Goal: Task Accomplishment & Management: Manage account settings

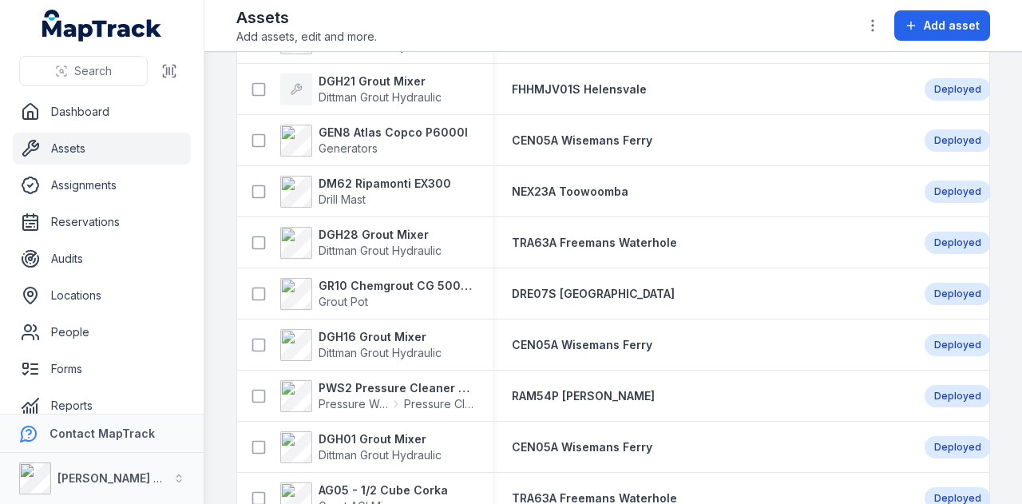
scroll to position [1303, 0]
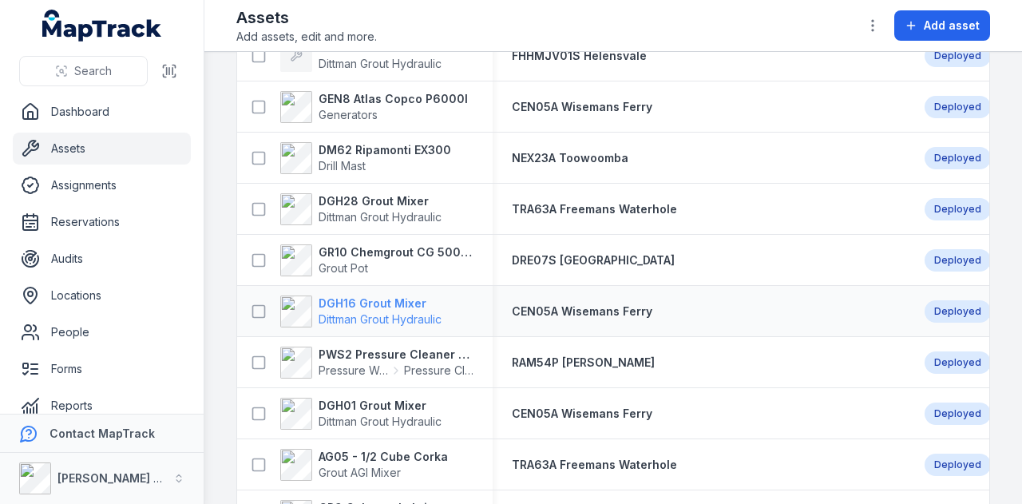
click at [383, 302] on strong "DGH16 Grout Mixer" at bounding box center [379, 303] width 123 height 16
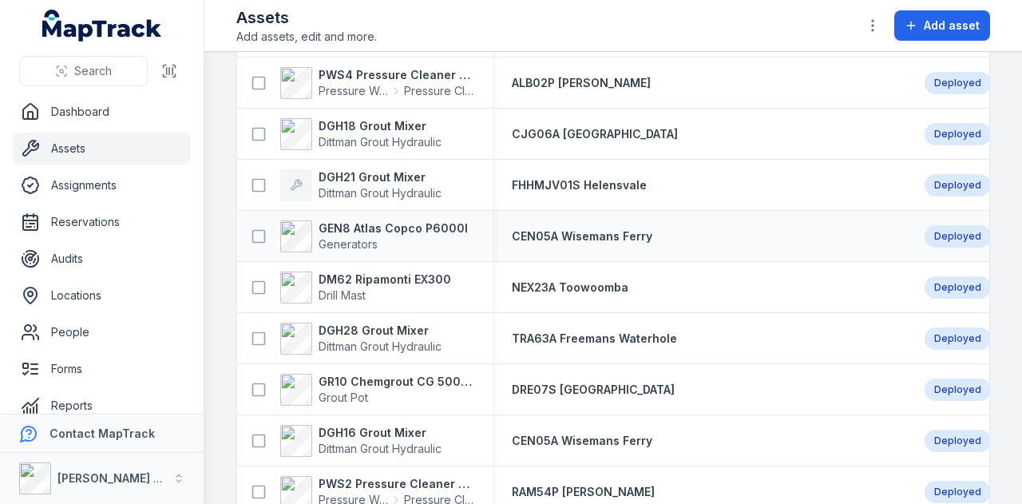
scroll to position [1192, 0]
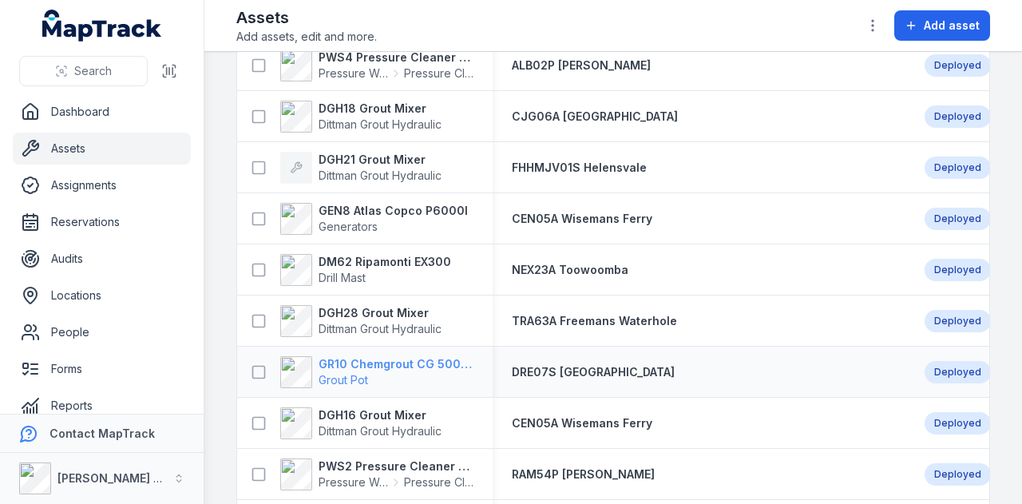
click at [375, 366] on strong "GR10 Chemgrout CG 500 High Pressure" at bounding box center [395, 364] width 155 height 16
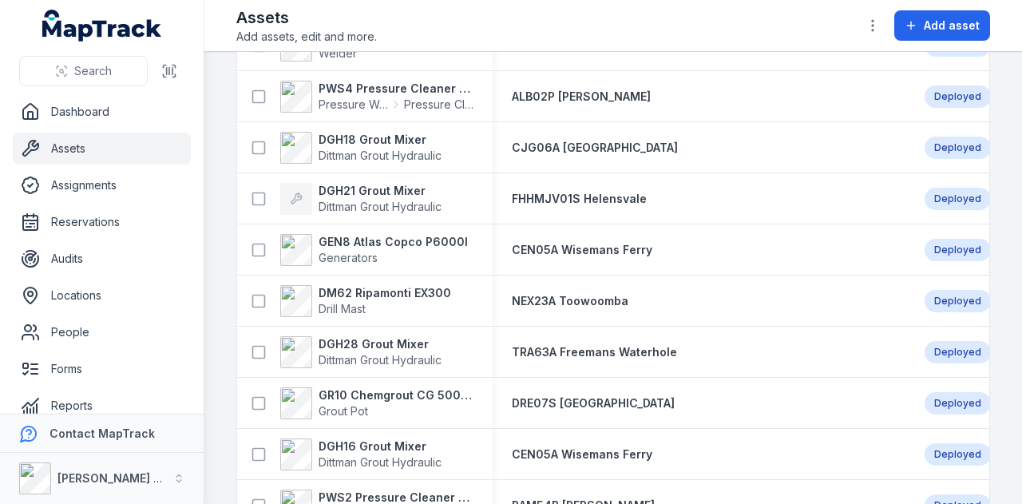
scroll to position [1194, 0]
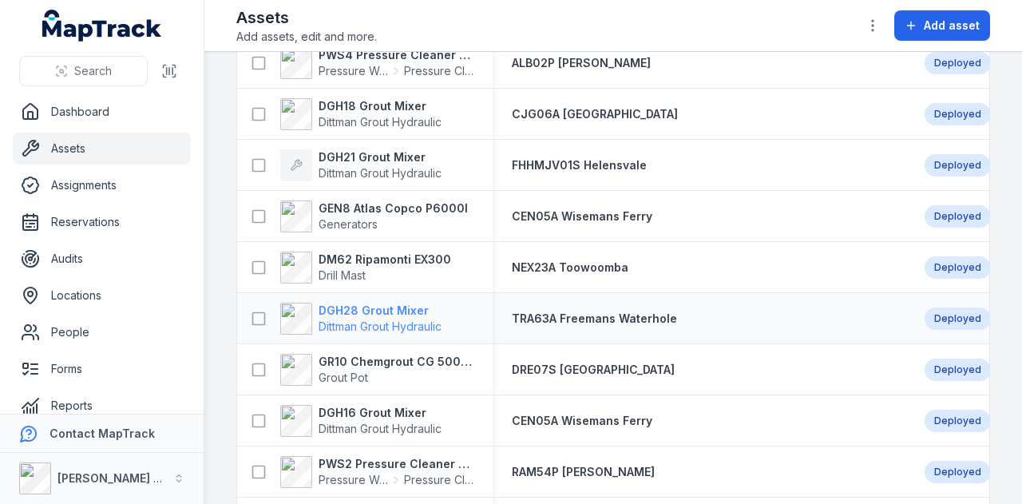
click at [367, 311] on strong "DGH28 Grout Mixer" at bounding box center [379, 310] width 123 height 16
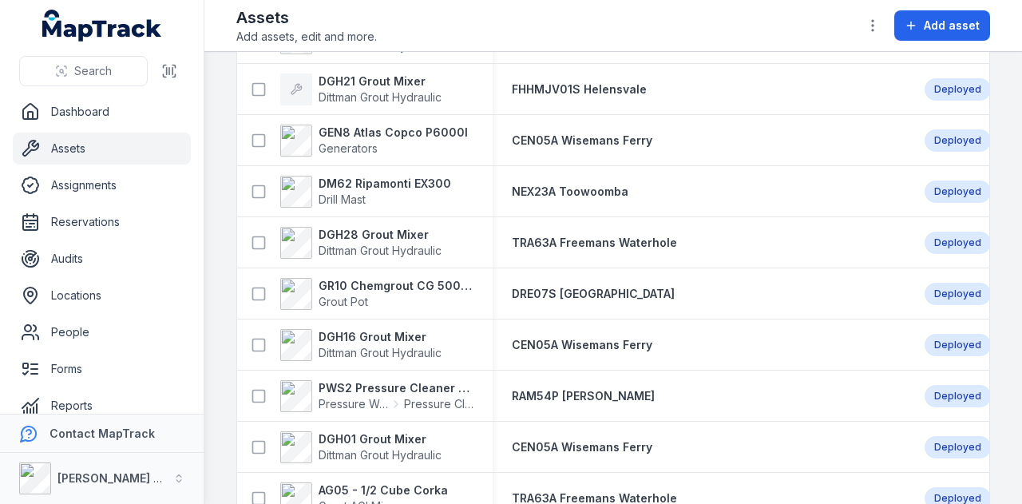
scroll to position [1269, 0]
click at [381, 239] on strong "DGH28 Grout Mixer" at bounding box center [379, 235] width 123 height 16
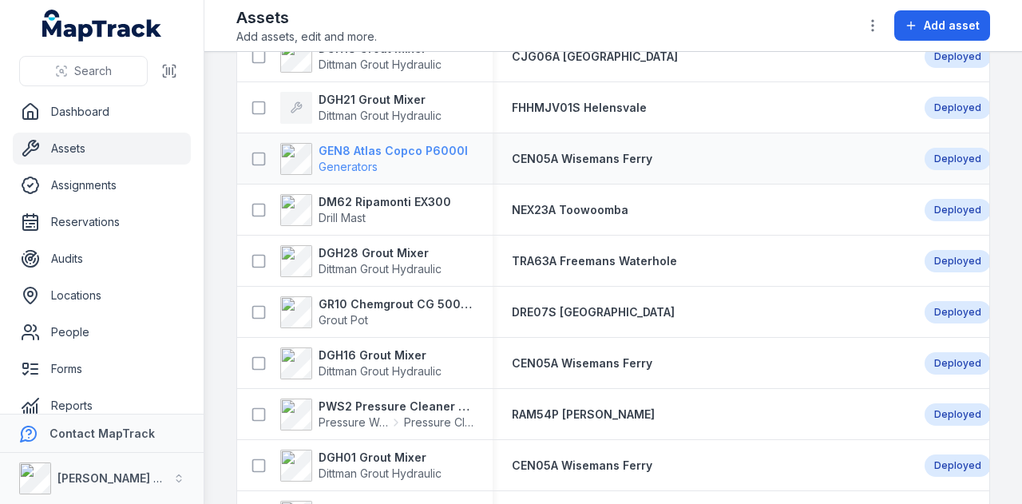
scroll to position [1256, 0]
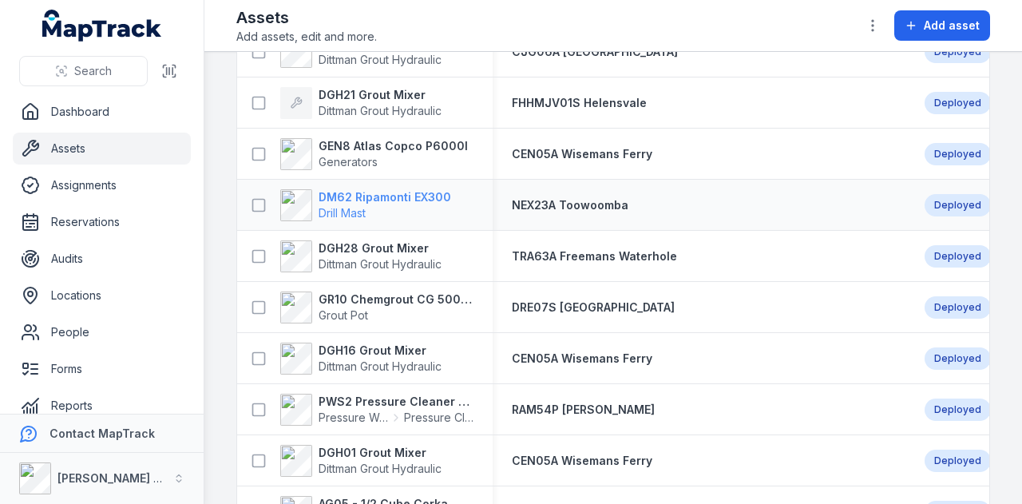
click at [385, 196] on strong "DM62 Ripamonti EX300" at bounding box center [384, 197] width 132 height 16
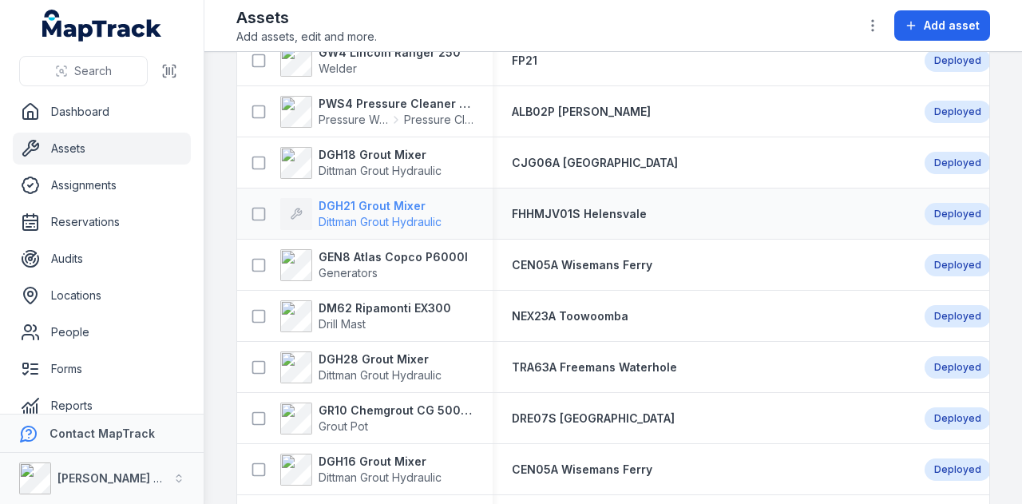
scroll to position [1142, 0]
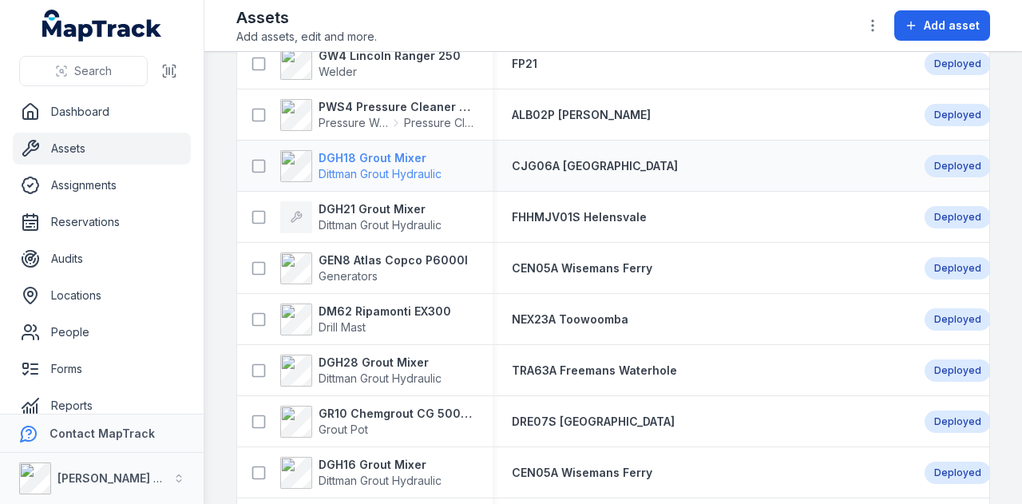
click at [397, 157] on strong "DGH18 Grout Mixer" at bounding box center [379, 158] width 123 height 16
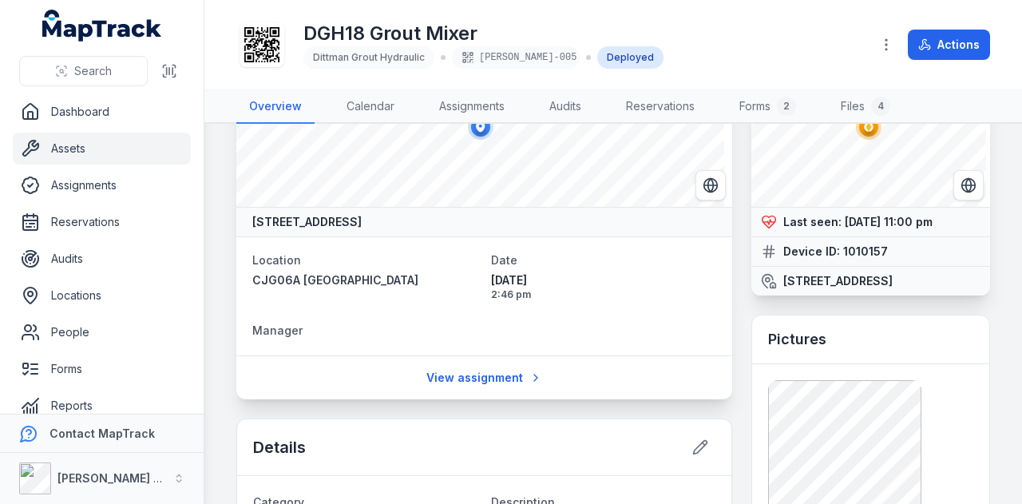
scroll to position [93, 0]
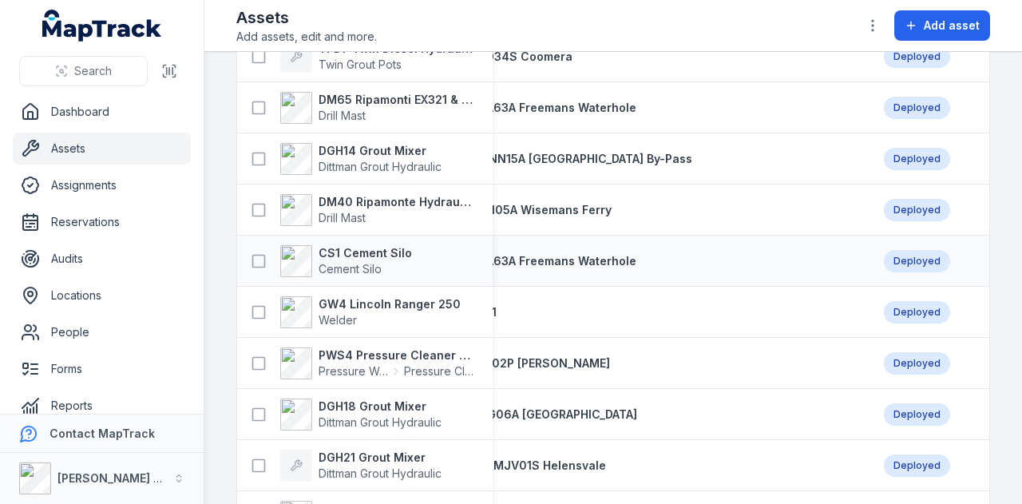
scroll to position [893, 0]
click at [426, 352] on strong "PWS4 Pressure Cleaner Skid Mounted" at bounding box center [395, 356] width 155 height 16
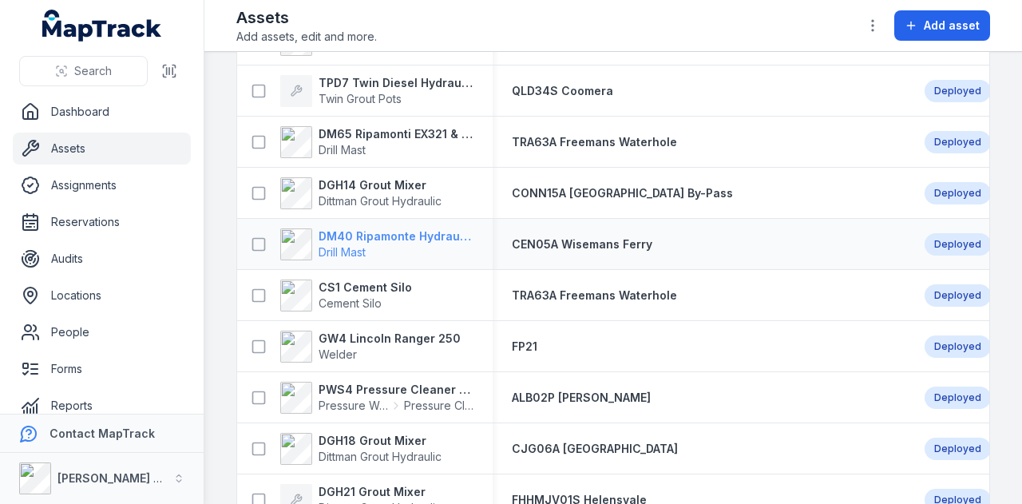
scroll to position [785, 0]
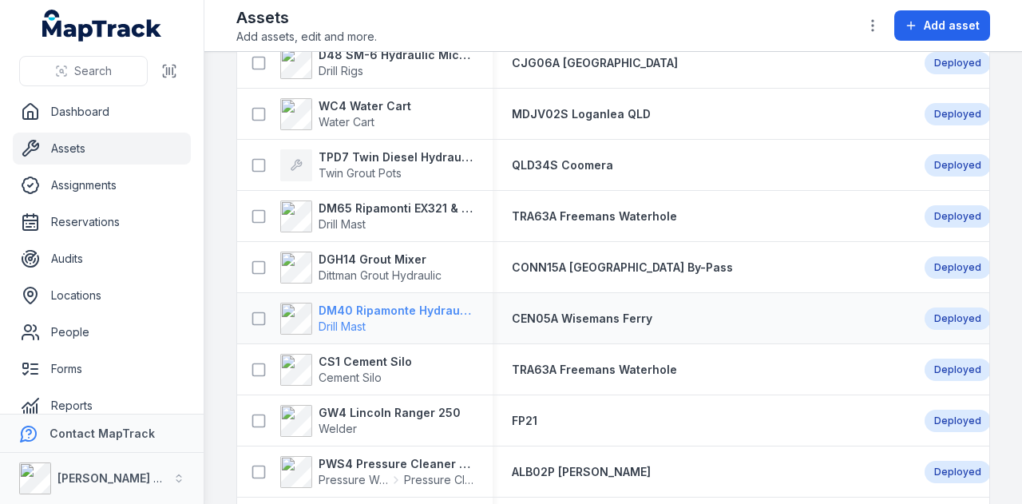
click at [421, 309] on strong "DM40 Ripamonte Hydraulic Drill Mast & EuroDrill RH10X" at bounding box center [395, 310] width 155 height 16
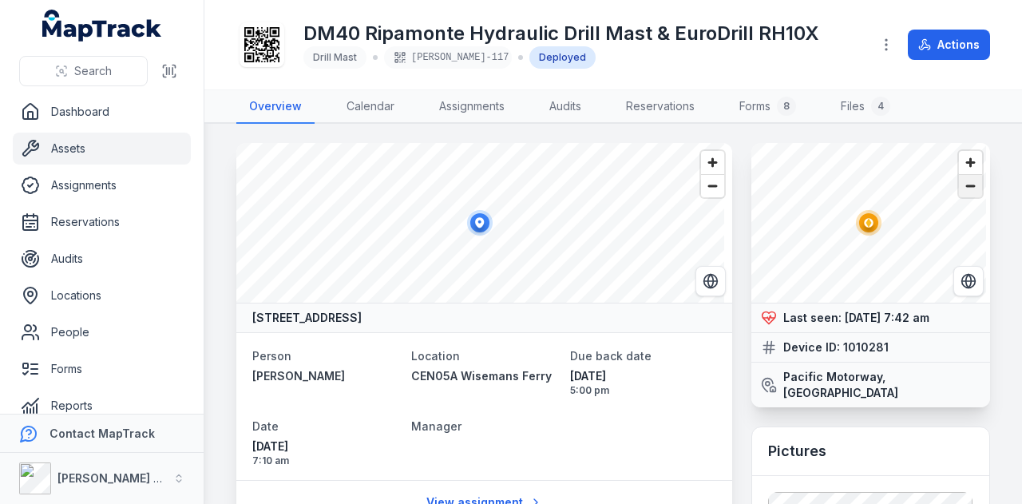
click at [959, 180] on span "Zoom out" at bounding box center [970, 186] width 23 height 22
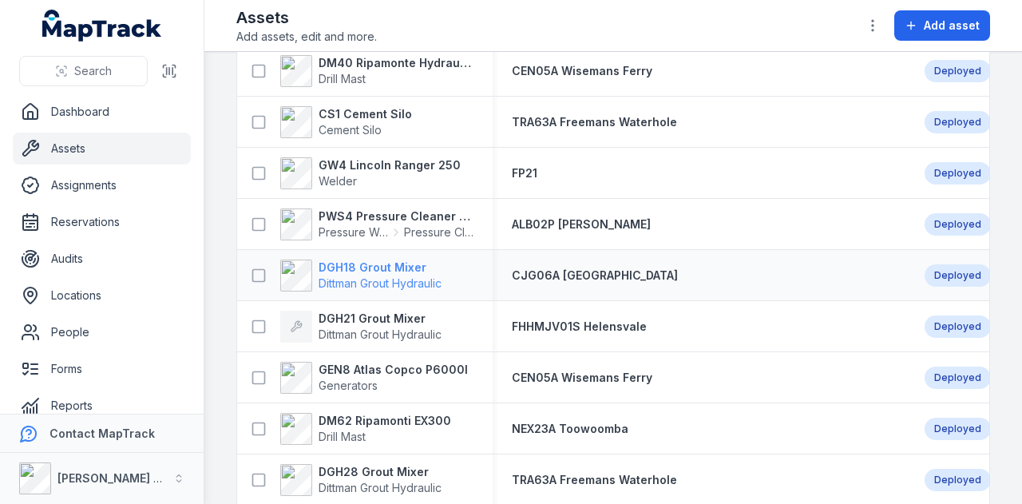
scroll to position [1184, 0]
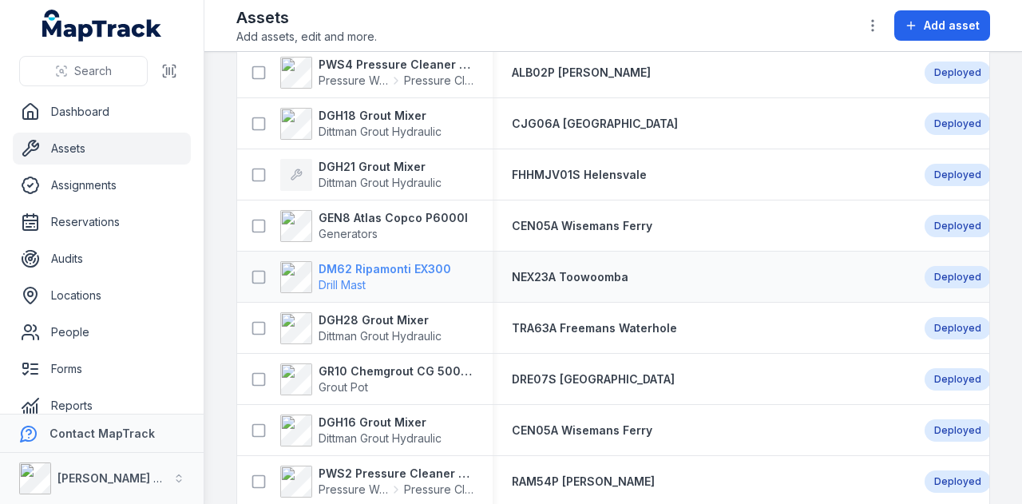
click at [414, 277] on span "Drill Mast" at bounding box center [384, 285] width 132 height 16
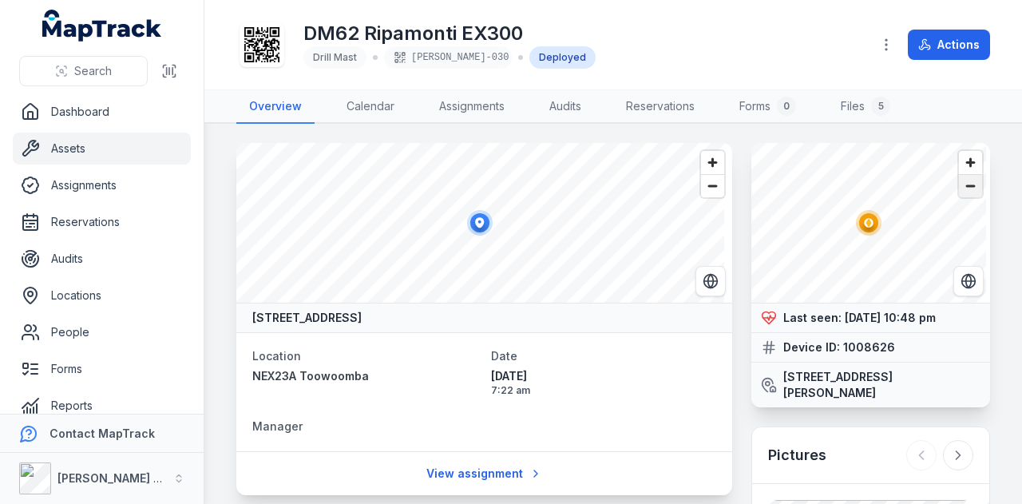
click at [959, 194] on span "Zoom out" at bounding box center [970, 186] width 23 height 22
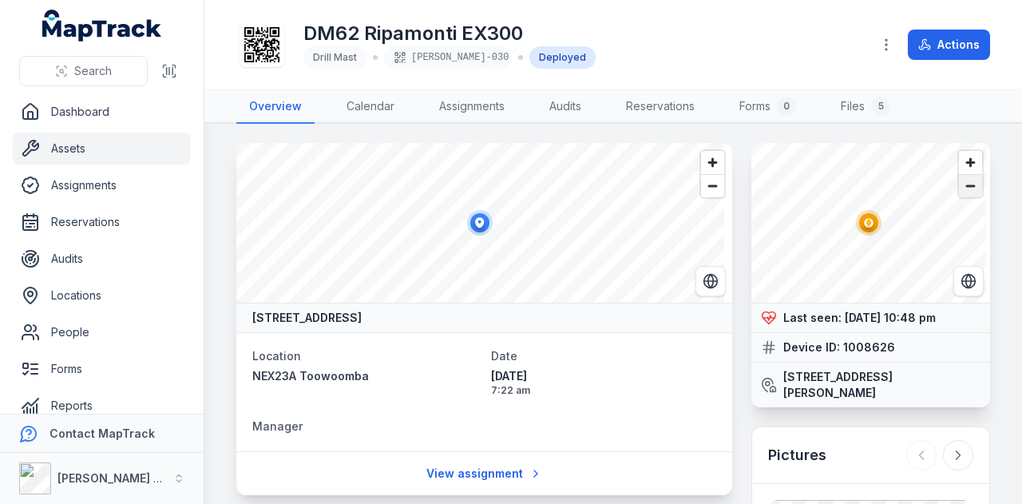
click at [959, 194] on span "Zoom out" at bounding box center [970, 186] width 23 height 22
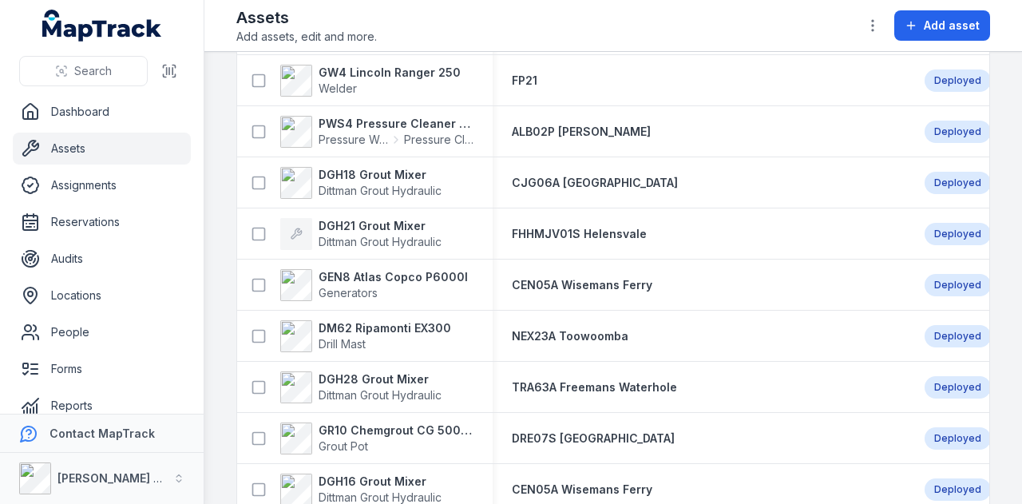
scroll to position [1126, 0]
click at [418, 268] on strong "GEN8 Atlas Copco P6000I" at bounding box center [392, 276] width 149 height 16
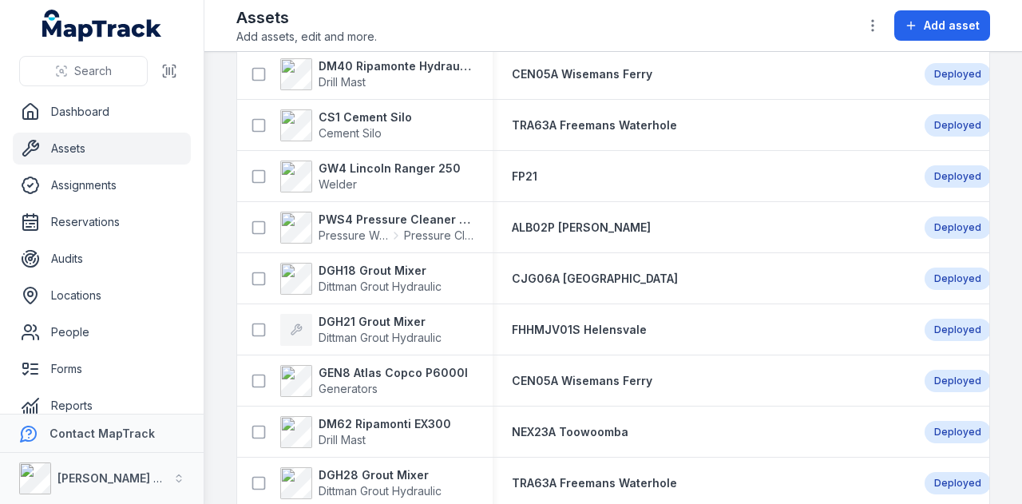
scroll to position [1047, 0]
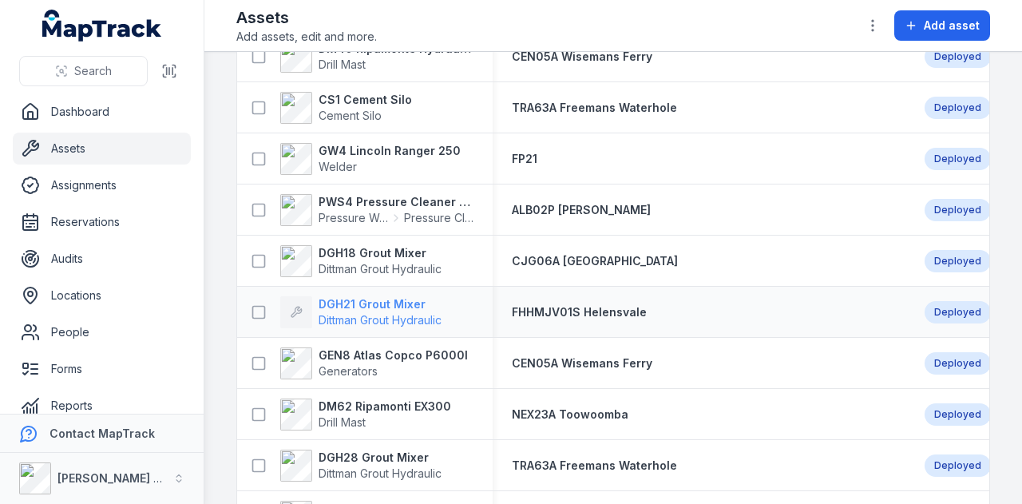
click at [393, 296] on strong "DGH21 Grout Mixer" at bounding box center [379, 304] width 123 height 16
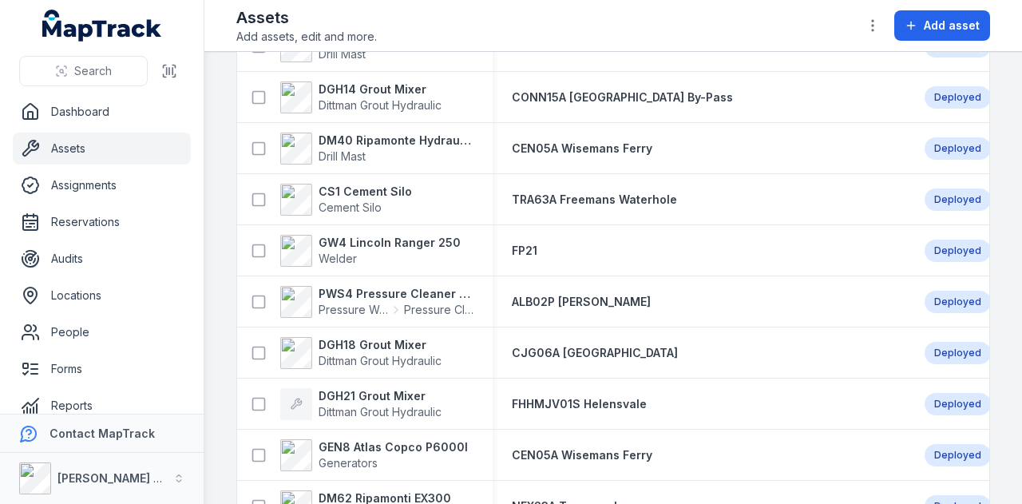
scroll to position [991, 0]
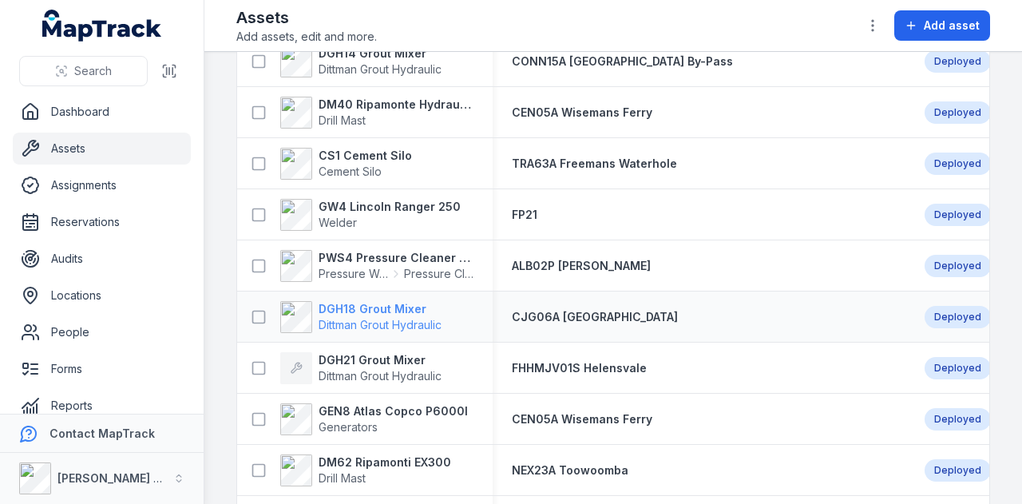
click at [381, 306] on strong "DGH18 Grout Mixer" at bounding box center [379, 309] width 123 height 16
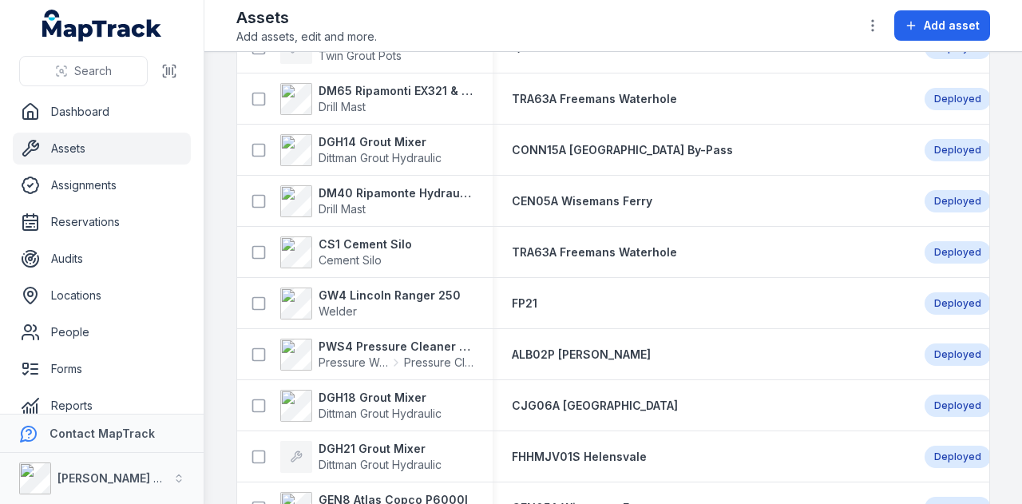
scroll to position [934, 0]
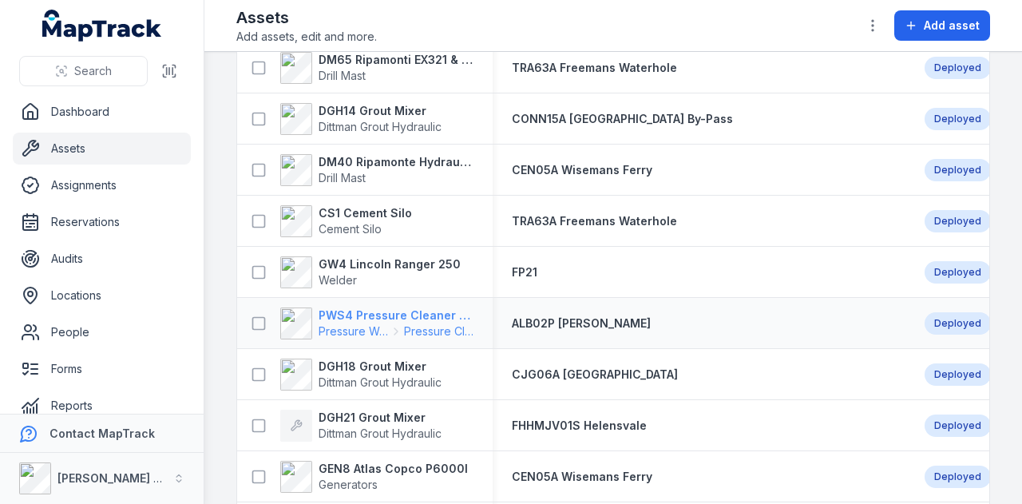
click at [396, 318] on strong "PWS4 Pressure Cleaner Skid Mounted" at bounding box center [395, 315] width 155 height 16
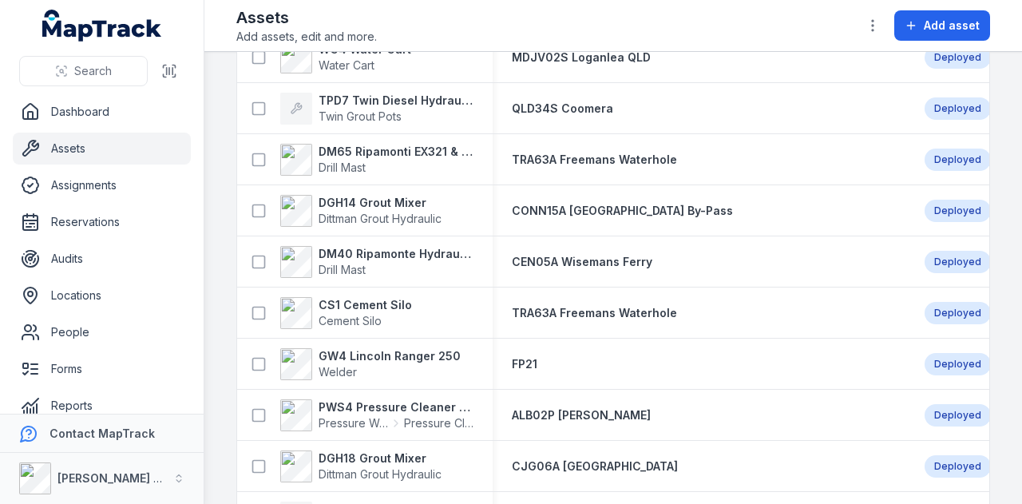
scroll to position [841, 0]
click at [402, 351] on strong "GW4 Lincoln Ranger 250" at bounding box center [389, 357] width 142 height 16
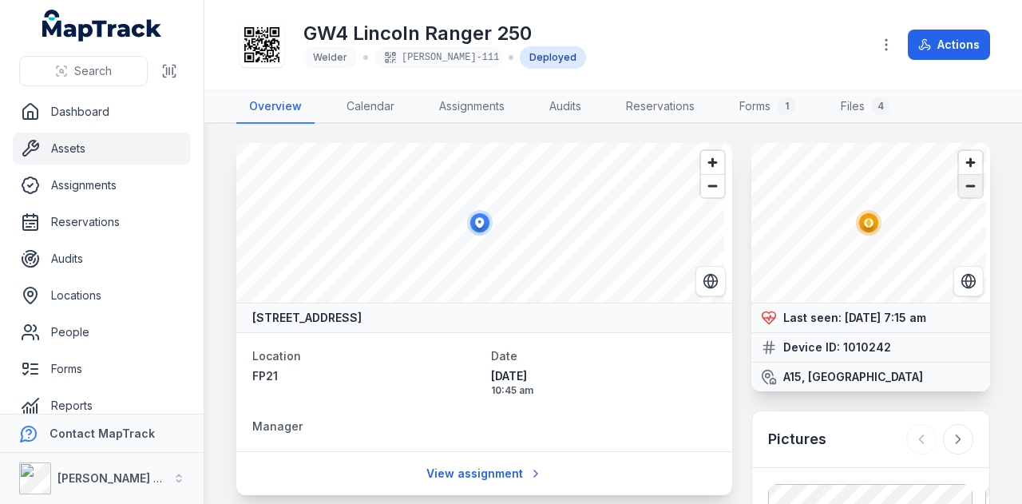
click at [959, 184] on span "Zoom out" at bounding box center [970, 186] width 23 height 22
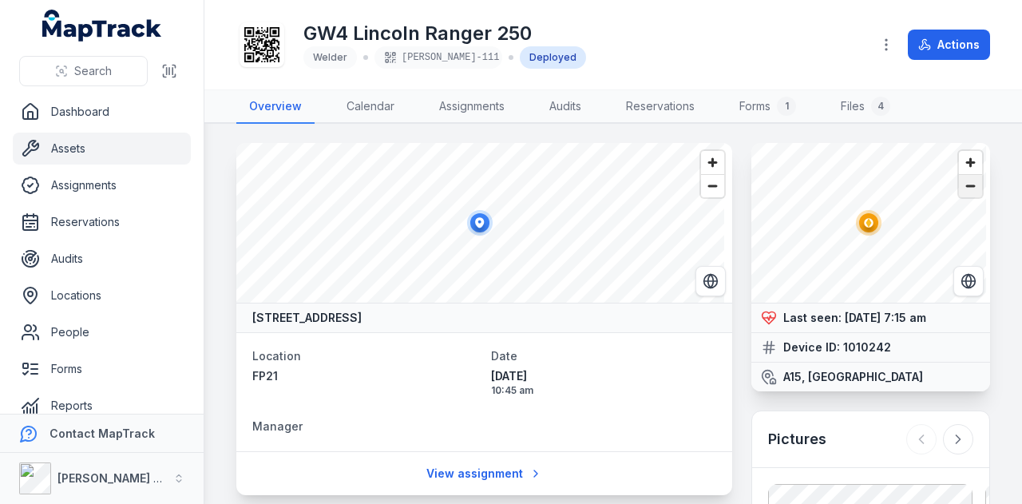
click at [959, 184] on span "Zoom out" at bounding box center [970, 186] width 23 height 22
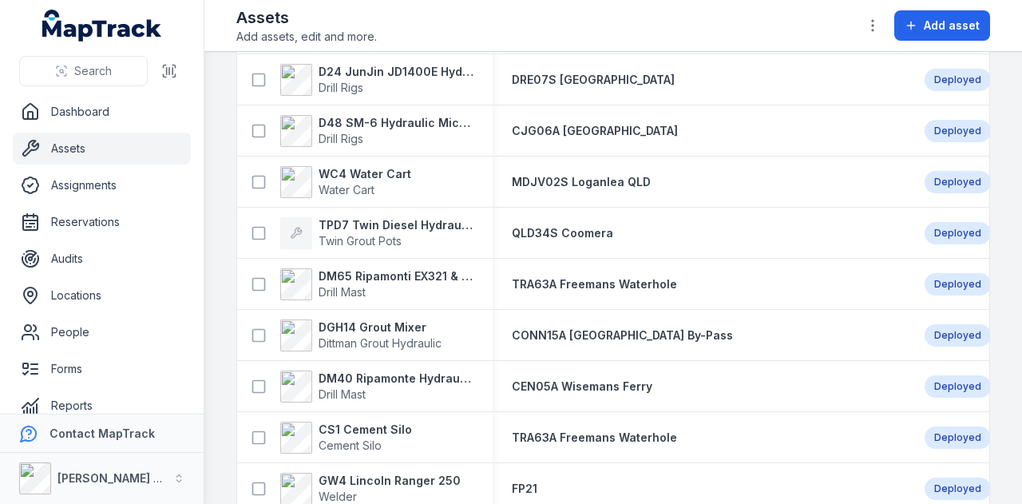
scroll to position [795, 0]
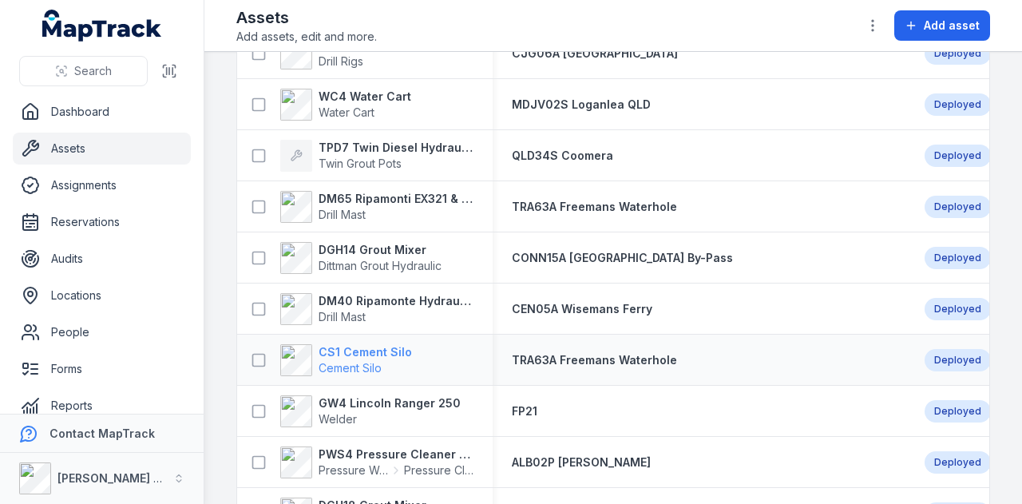
click at [367, 349] on strong "CS1 Cement Silo" at bounding box center [364, 352] width 93 height 16
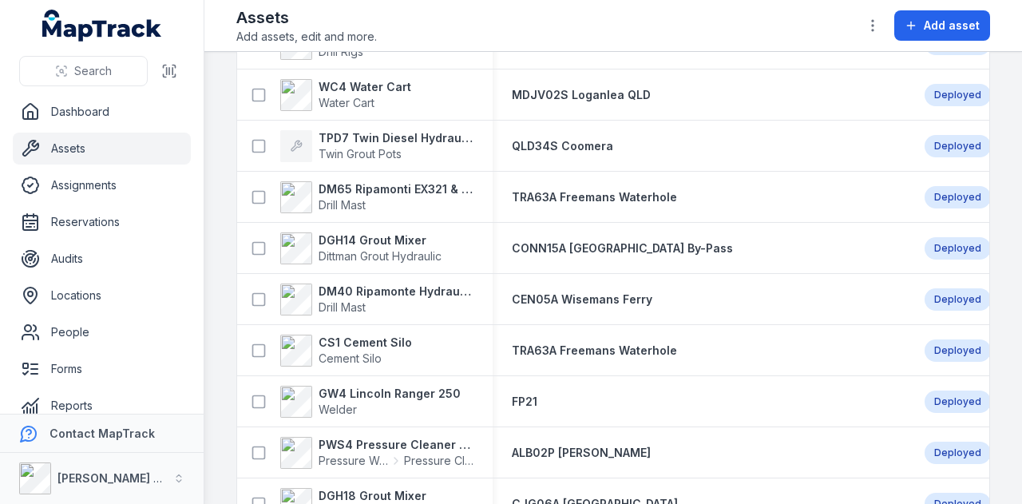
scroll to position [834, 0]
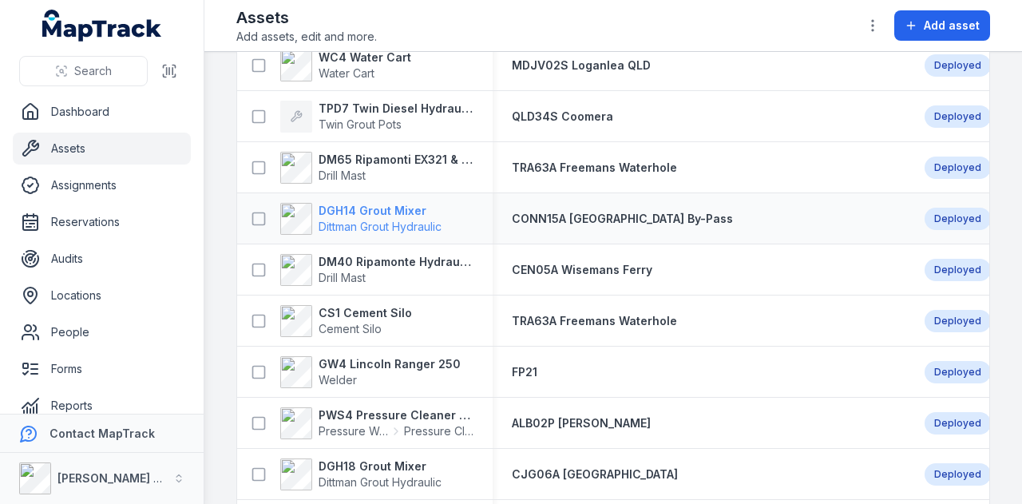
click at [385, 204] on strong "DGH14 Grout Mixer" at bounding box center [379, 211] width 123 height 16
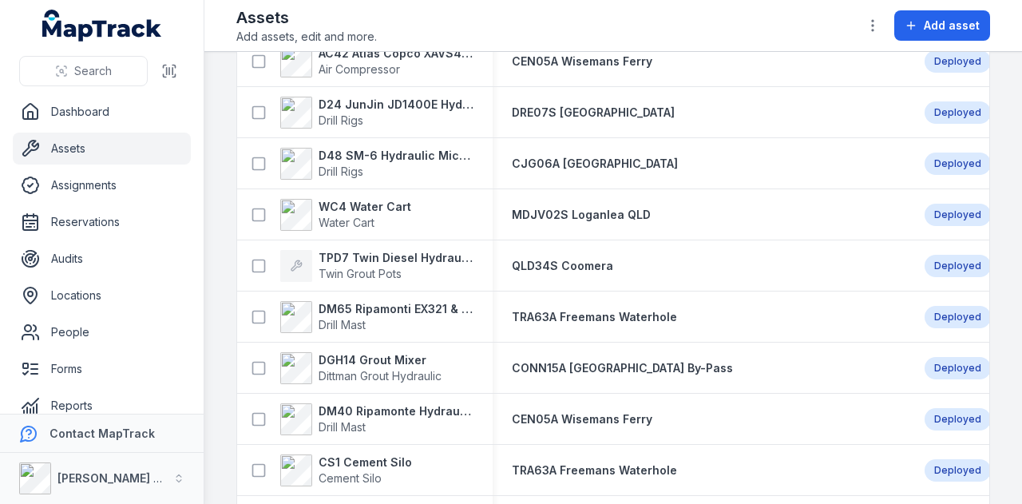
scroll to position [684, 0]
click at [403, 309] on strong "DM65 Ripamonti EX321 & EuroDrill RH10X" at bounding box center [395, 310] width 155 height 16
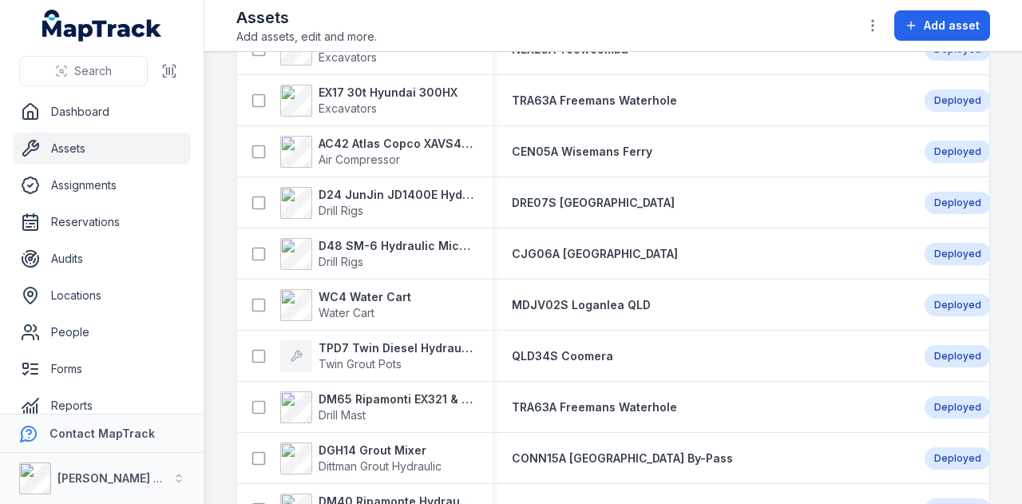
scroll to position [602, 0]
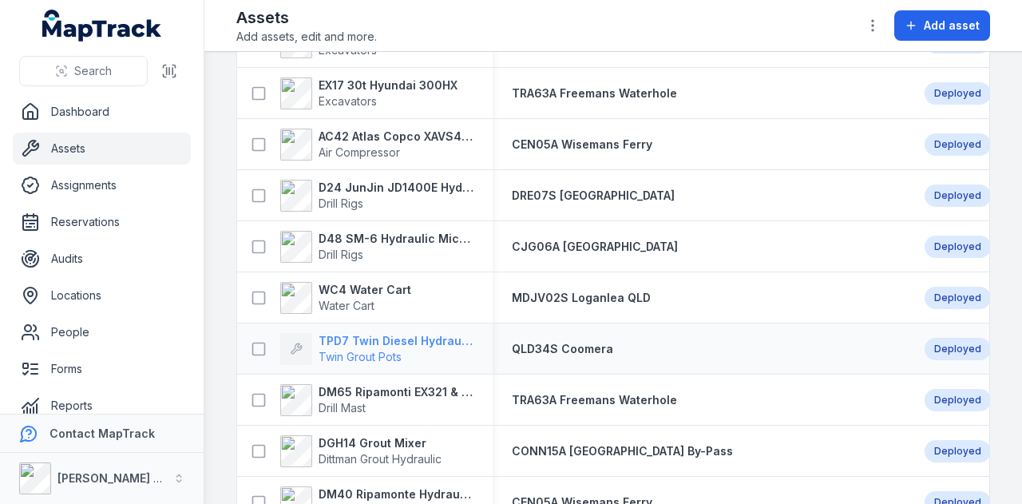
click at [420, 336] on strong "TPD7 Twin Diesel Hydraulic Grout Pot" at bounding box center [395, 341] width 155 height 16
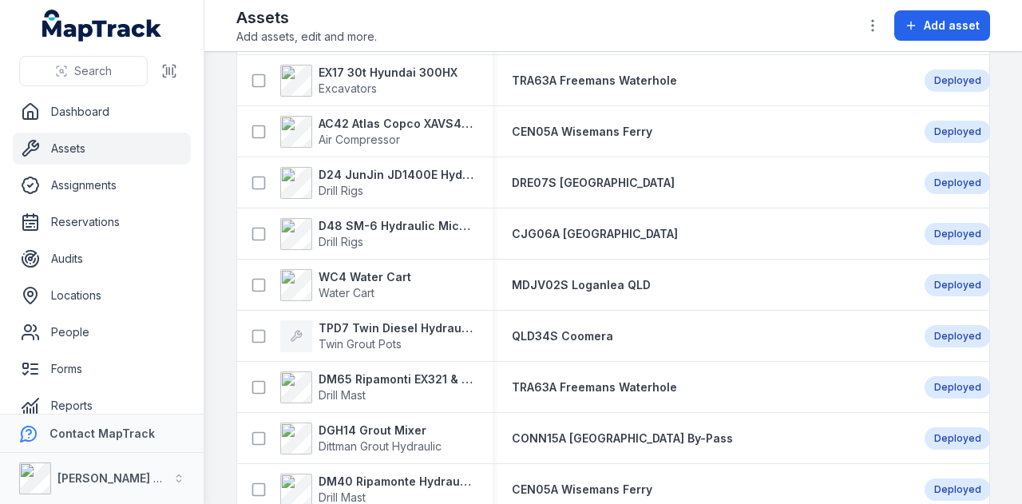
scroll to position [609, 0]
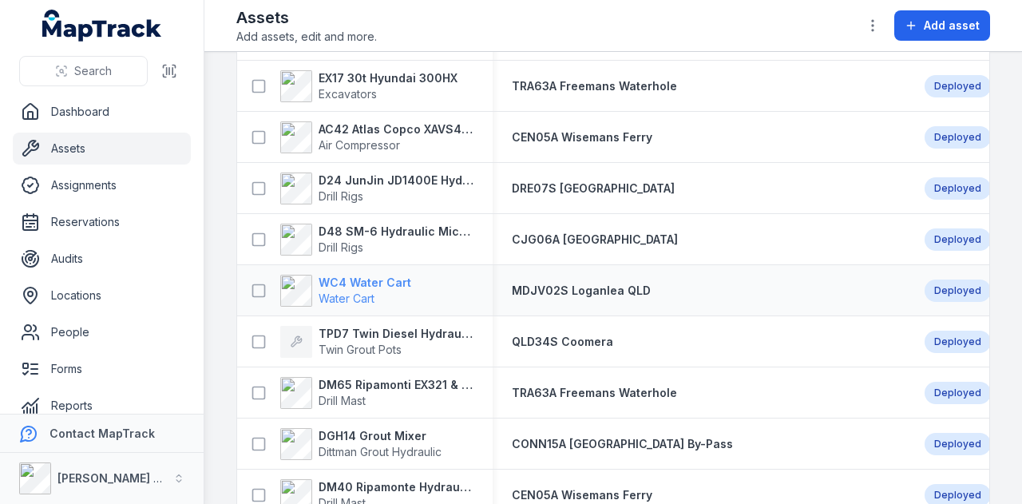
click at [373, 277] on strong "WC4 Water Cart" at bounding box center [364, 283] width 93 height 16
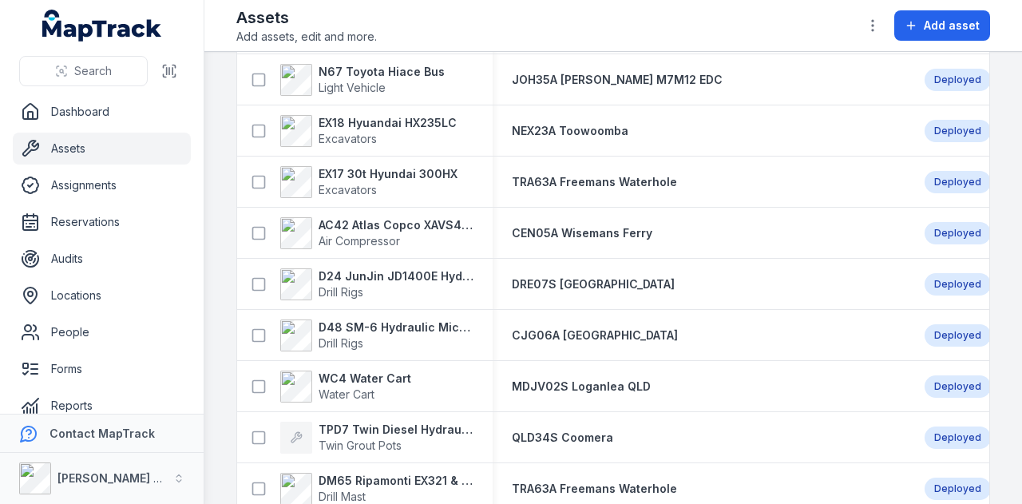
scroll to position [516, 0]
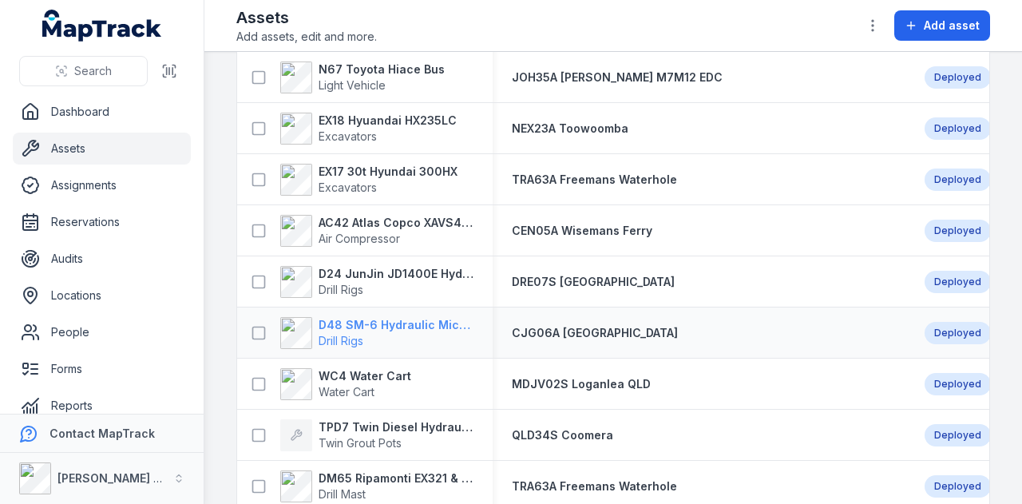
click at [386, 326] on strong "D48 SM-6 Hydraulic Micro Drill Rig" at bounding box center [395, 325] width 155 height 16
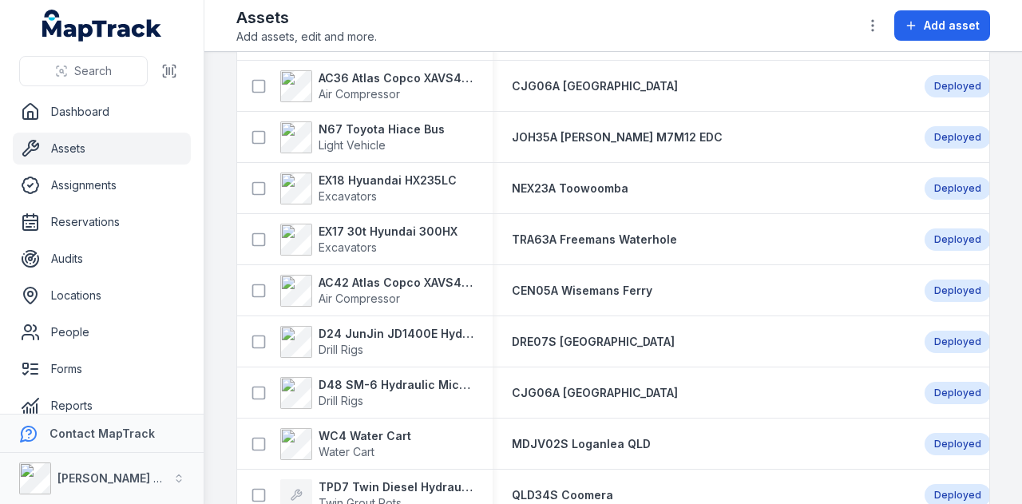
scroll to position [461, 0]
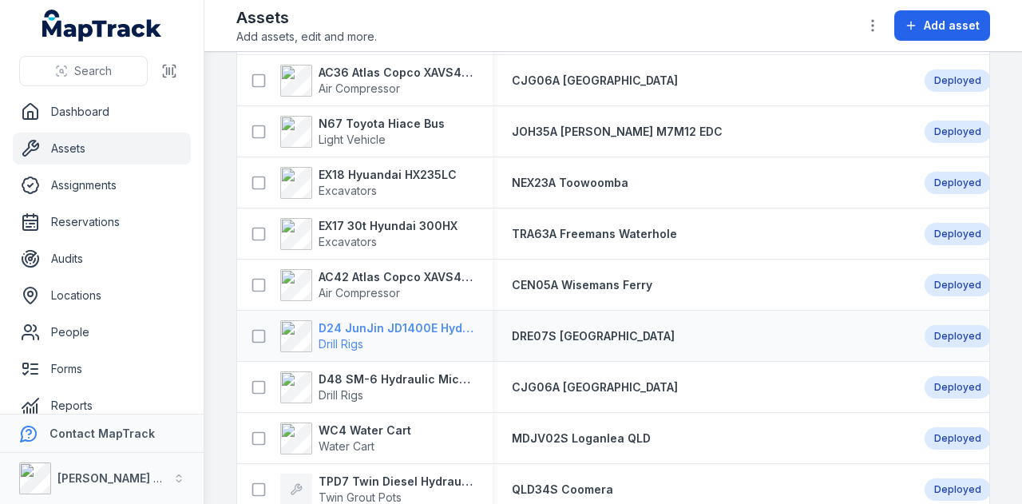
click at [350, 327] on strong "D24 JunJin JD1400E Hydraulic Drill Rig" at bounding box center [395, 328] width 155 height 16
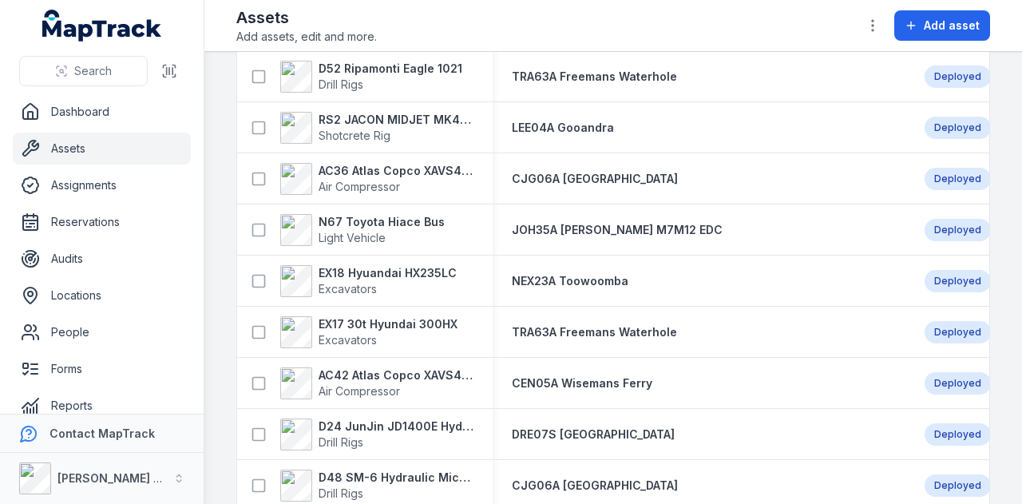
scroll to position [396, 0]
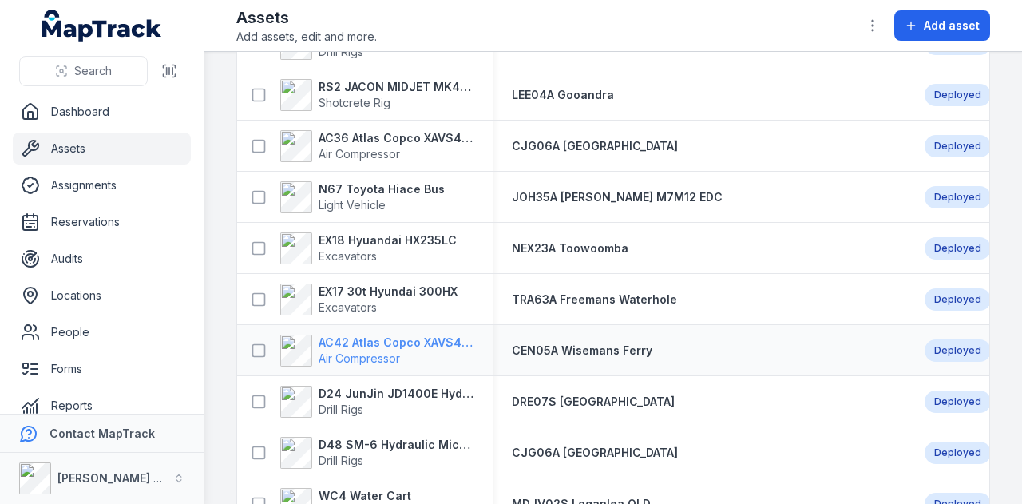
click at [395, 339] on strong "AC42 Atlas Copco XAVS450" at bounding box center [395, 342] width 155 height 16
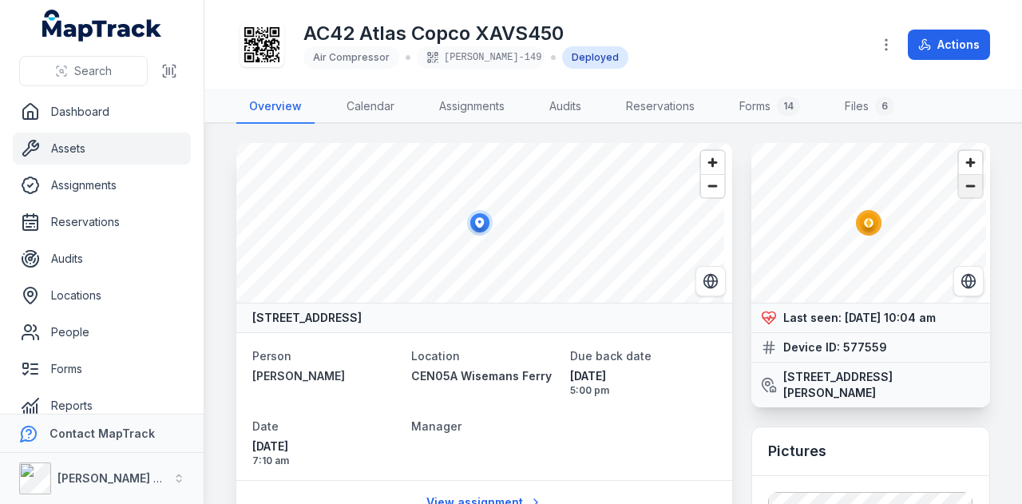
click at [964, 188] on span "Zoom out" at bounding box center [970, 186] width 23 height 22
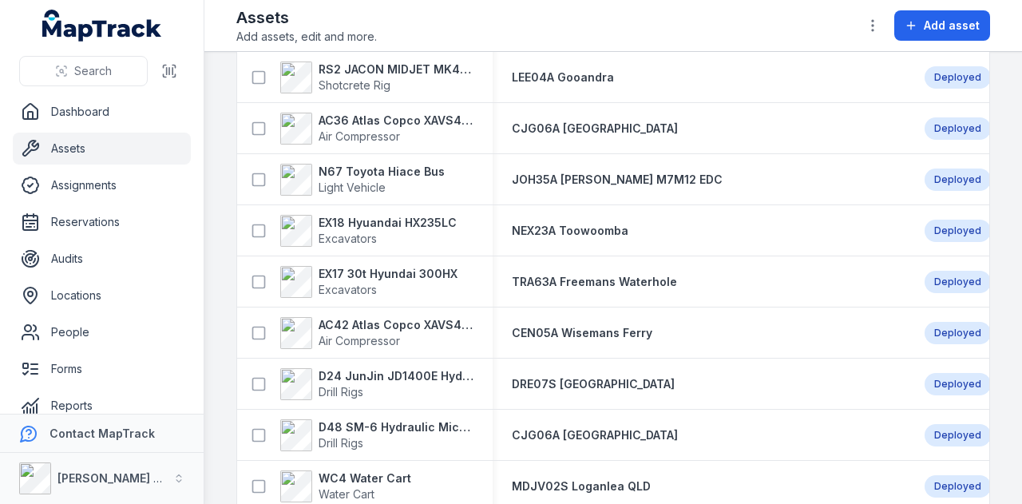
scroll to position [414, 0]
click at [401, 270] on strong "EX17 30t Hyundai 300HX" at bounding box center [387, 273] width 139 height 16
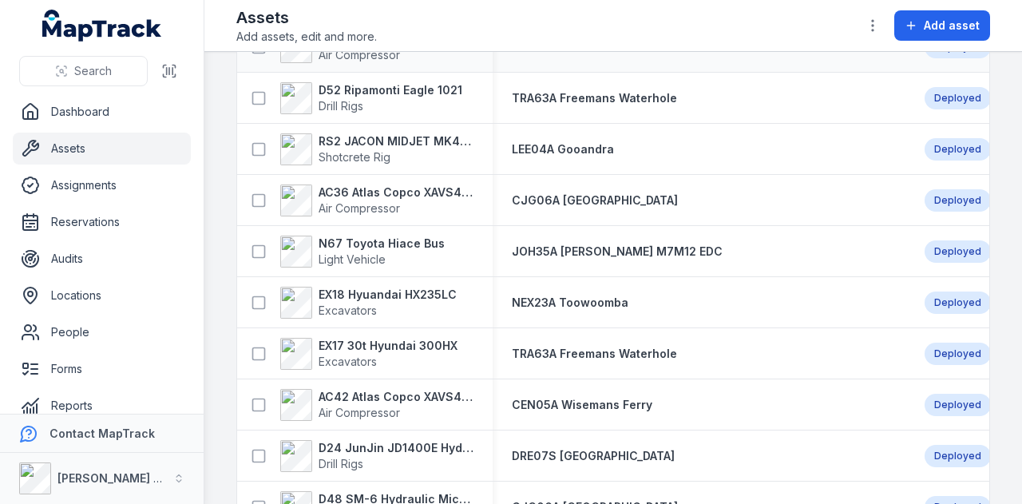
scroll to position [342, 0]
click at [418, 342] on strong "EX17 30t Hyundai 300HX" at bounding box center [387, 345] width 139 height 16
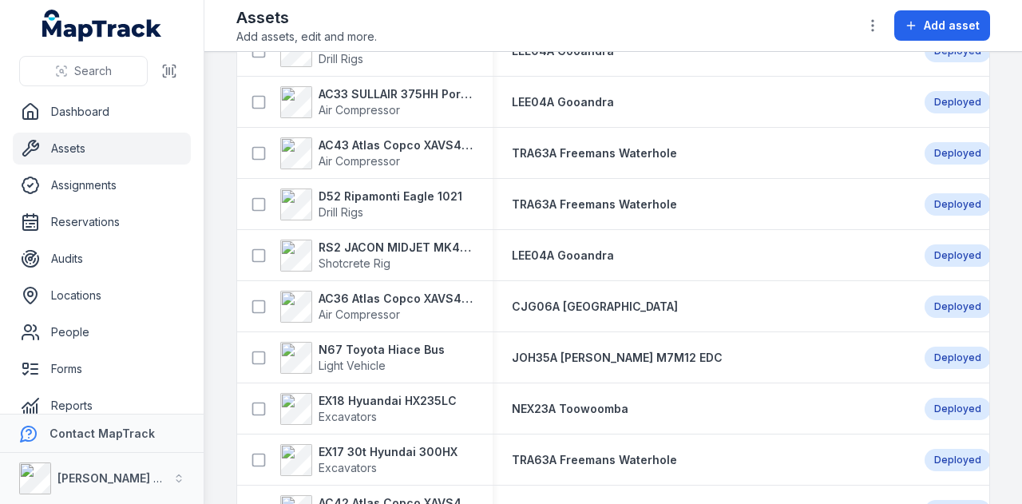
scroll to position [261, 0]
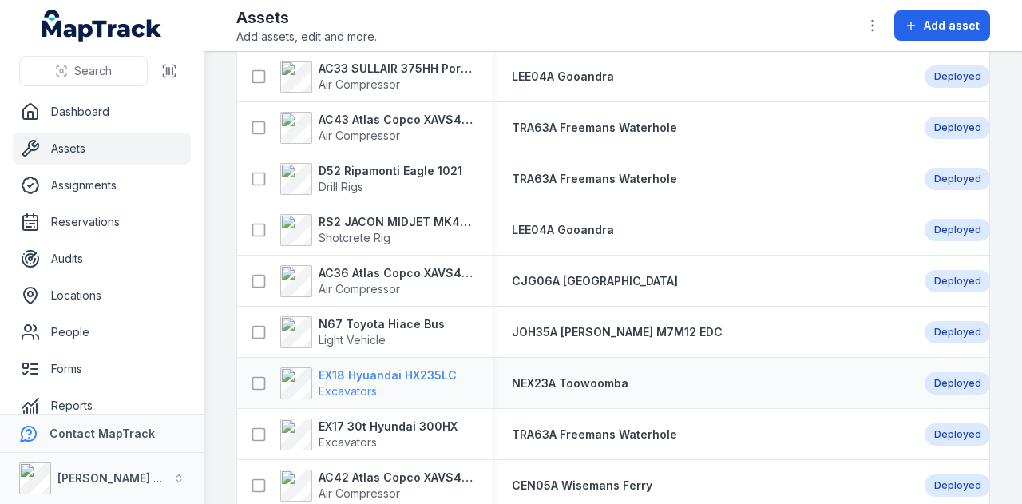
click at [404, 372] on strong "EX18 Hyuandai HX235LC" at bounding box center [387, 375] width 138 height 16
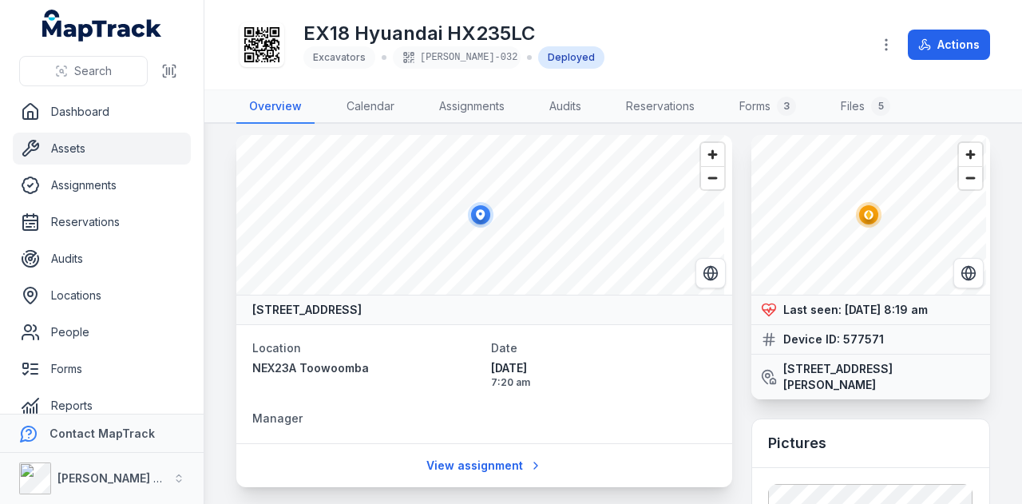
scroll to position [7, 0]
click at [959, 184] on span "Zoom out" at bounding box center [970, 179] width 23 height 22
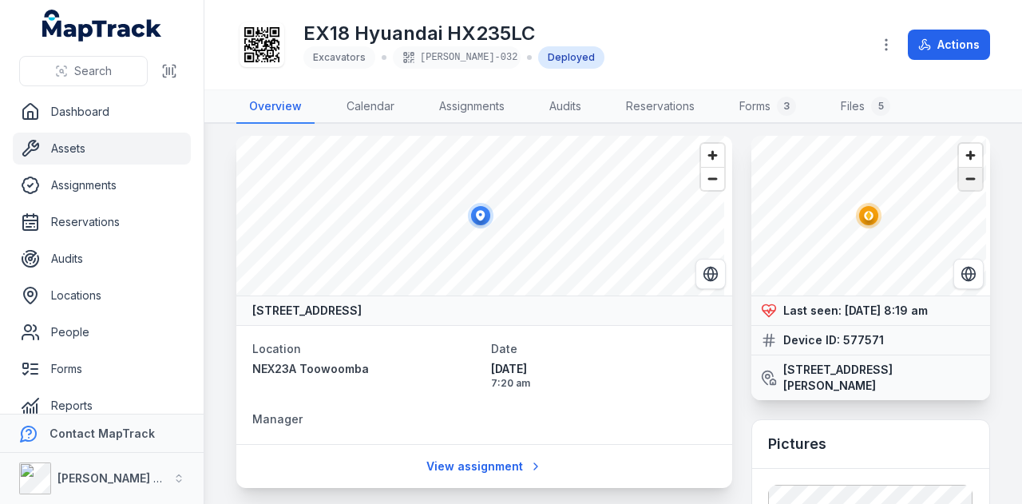
click at [959, 184] on span "Zoom out" at bounding box center [970, 179] width 23 height 22
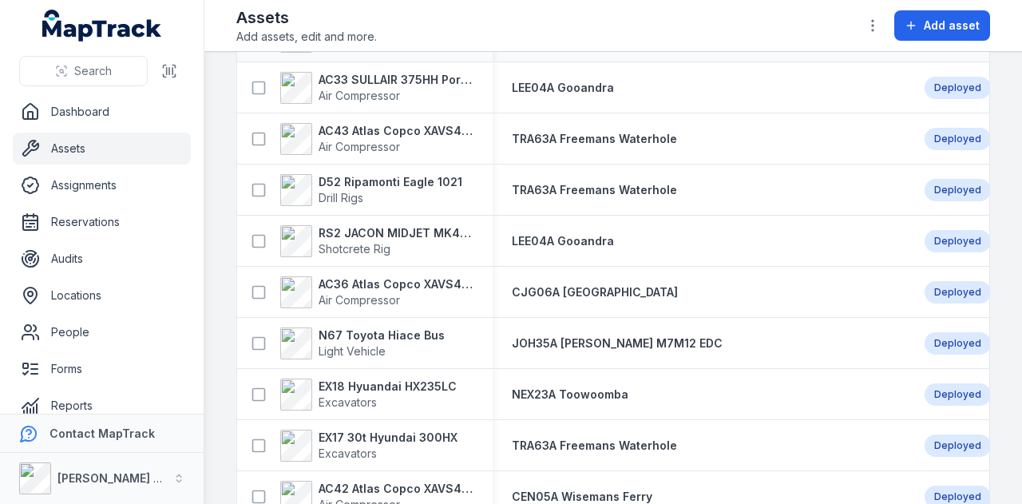
scroll to position [259, 0]
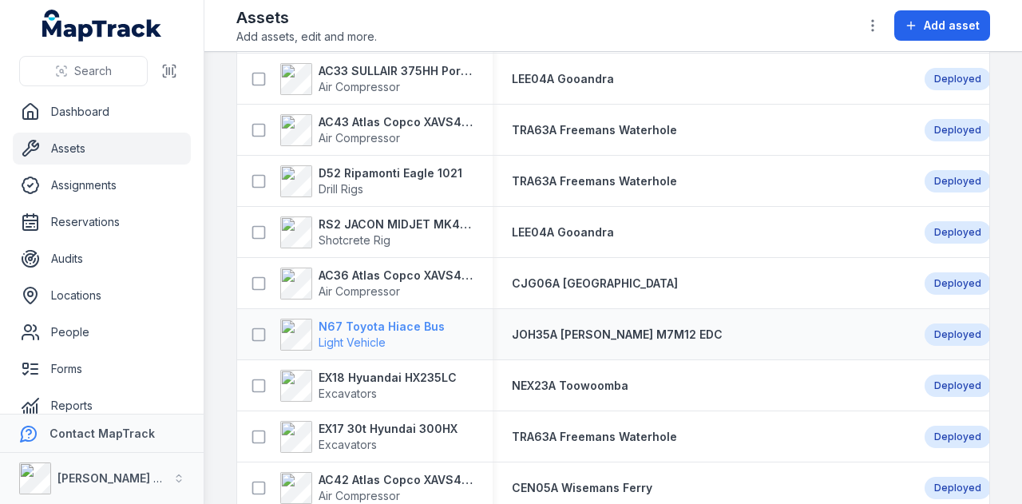
click at [412, 320] on strong "N67 Toyota Hiace Bus" at bounding box center [381, 326] width 126 height 16
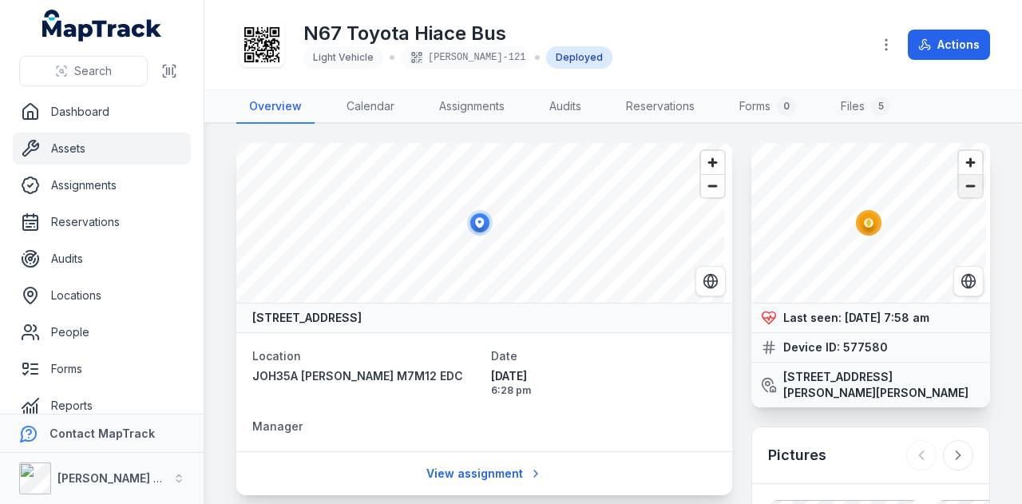
click at [959, 195] on span "Zoom out" at bounding box center [970, 186] width 23 height 22
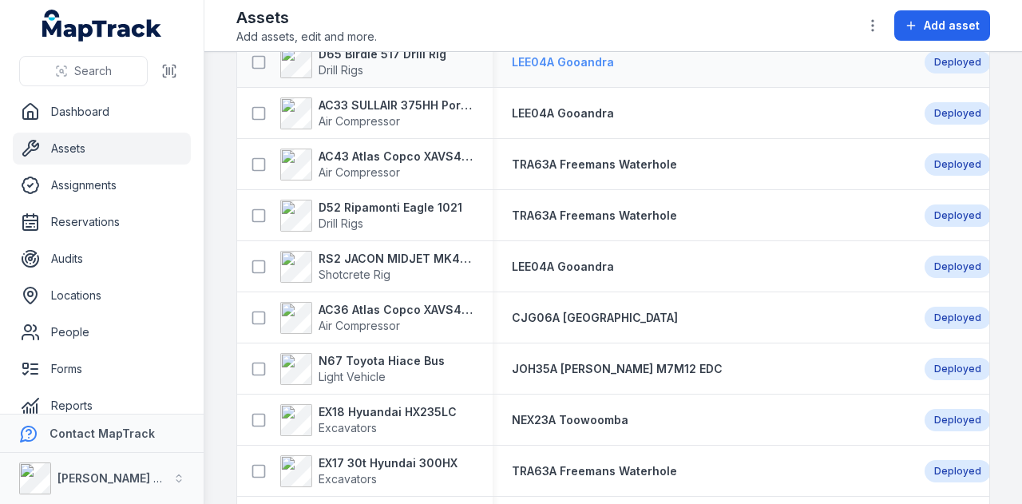
scroll to position [223, 0]
click at [417, 309] on strong "AC36 Atlas Copco XAVS450" at bounding box center [395, 310] width 155 height 16
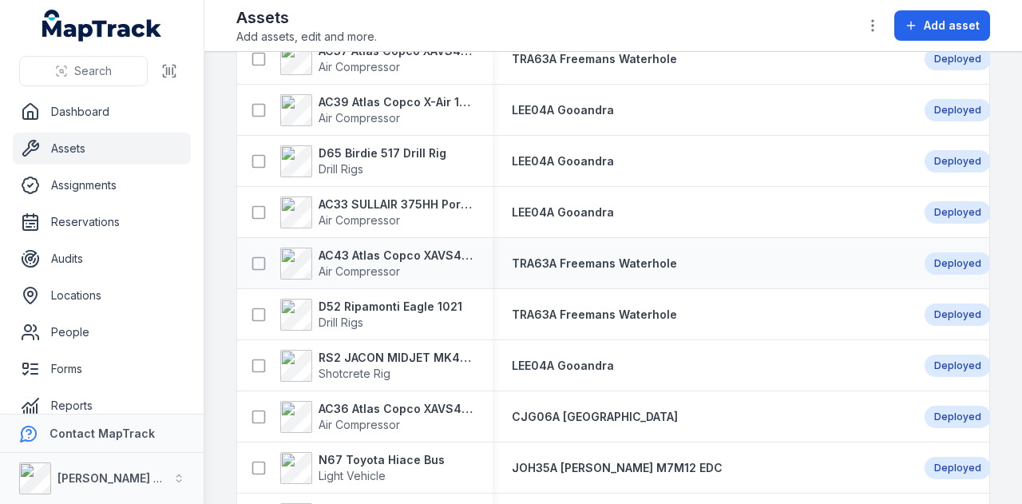
scroll to position [151, 0]
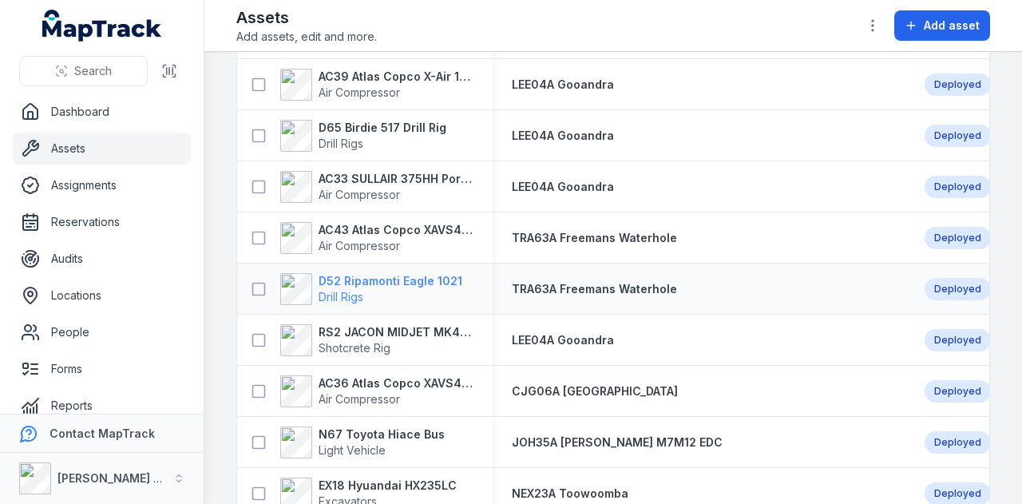
click at [405, 273] on strong "D52 Ripamonti Eagle 1021" at bounding box center [390, 281] width 144 height 16
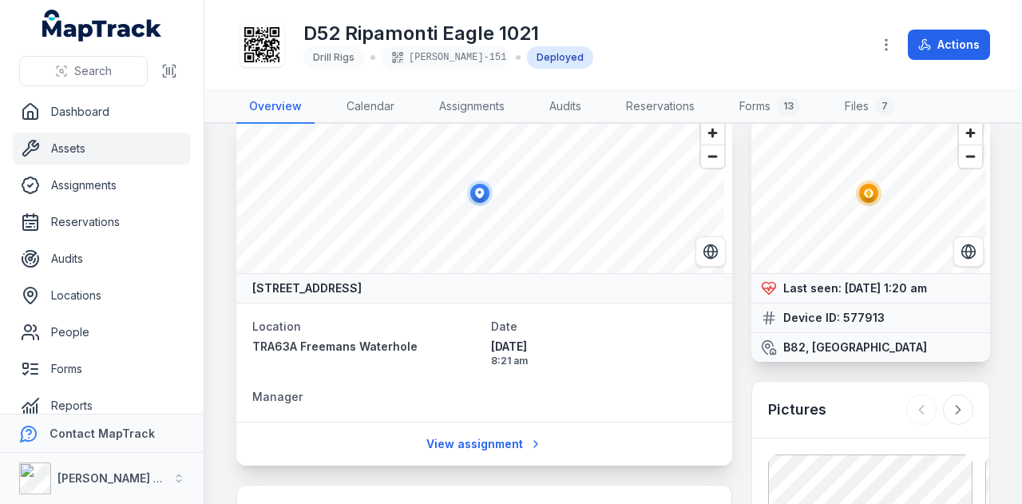
scroll to position [36, 0]
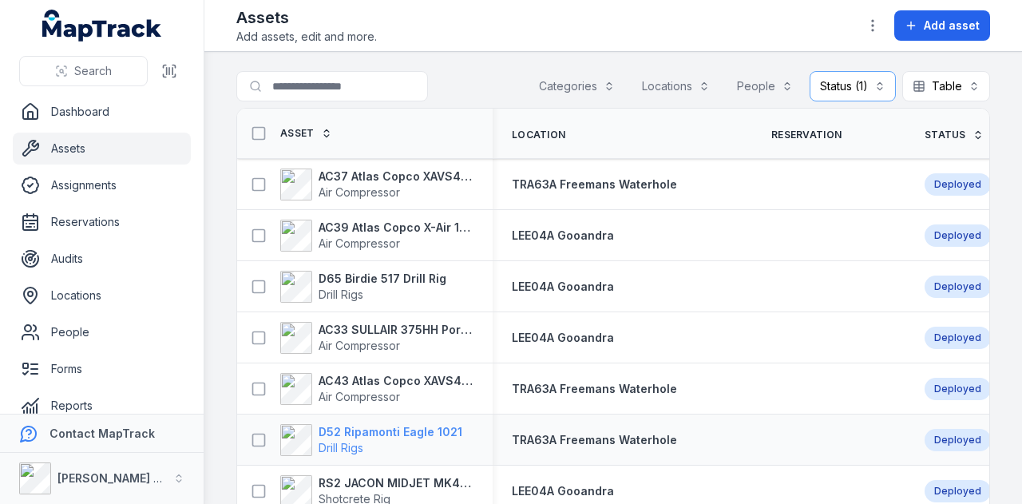
click at [393, 429] on strong "D52 Ripamonti Eagle 1021" at bounding box center [390, 432] width 144 height 16
click at [402, 378] on strong "AC43 Atlas Copco XAVS450" at bounding box center [395, 381] width 155 height 16
click at [378, 271] on strong "D65 Birdie 517 Drill Rig" at bounding box center [382, 279] width 128 height 16
click at [402, 181] on strong "AC37 Atlas Copco XAVS450" at bounding box center [395, 176] width 155 height 16
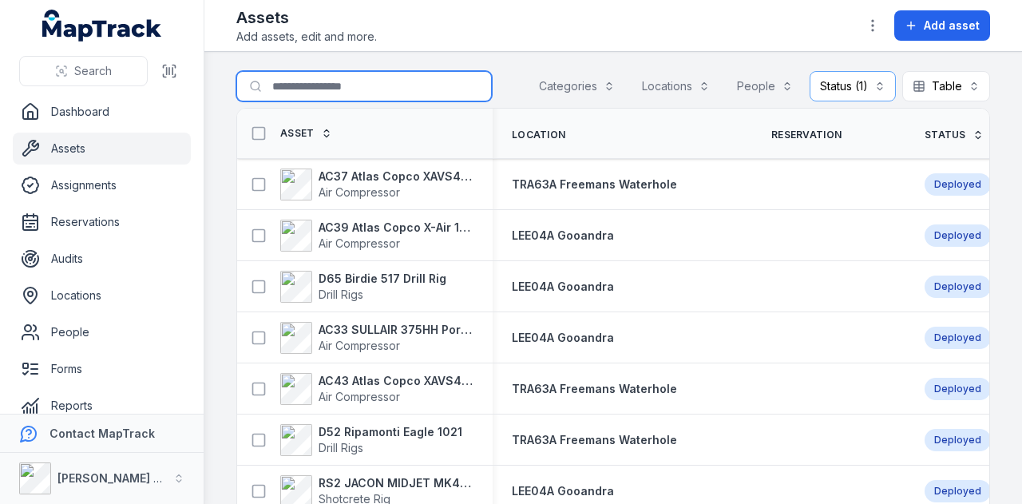
click at [326, 78] on input "Search for assets" at bounding box center [363, 86] width 255 height 30
click at [854, 84] on button "Status (1) ********" at bounding box center [852, 86] width 86 height 30
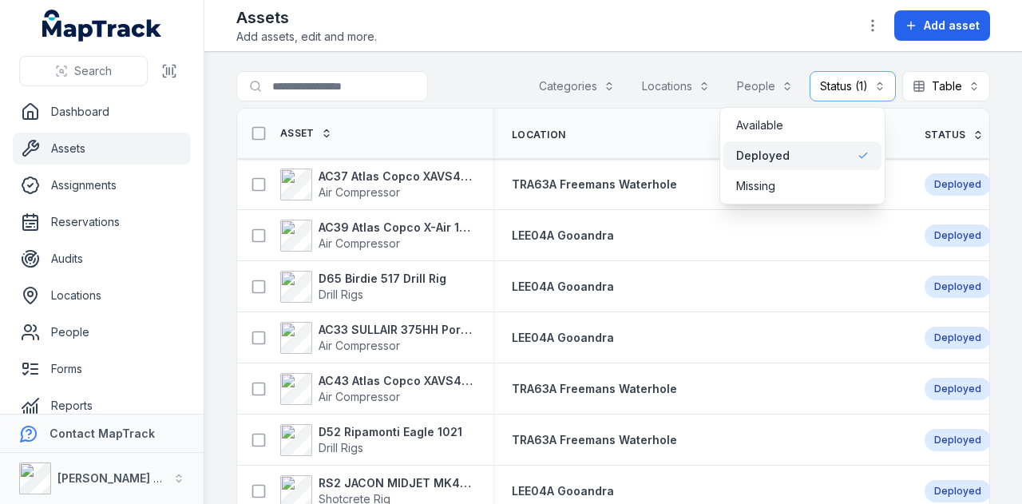
click at [836, 149] on div "Deployed" at bounding box center [802, 156] width 132 height 16
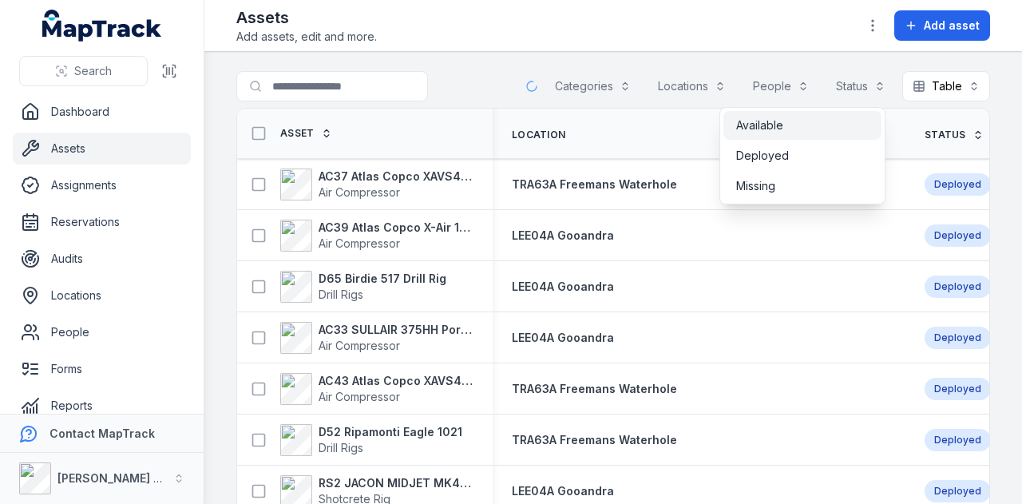
click at [798, 127] on div "Available" at bounding box center [802, 125] width 132 height 16
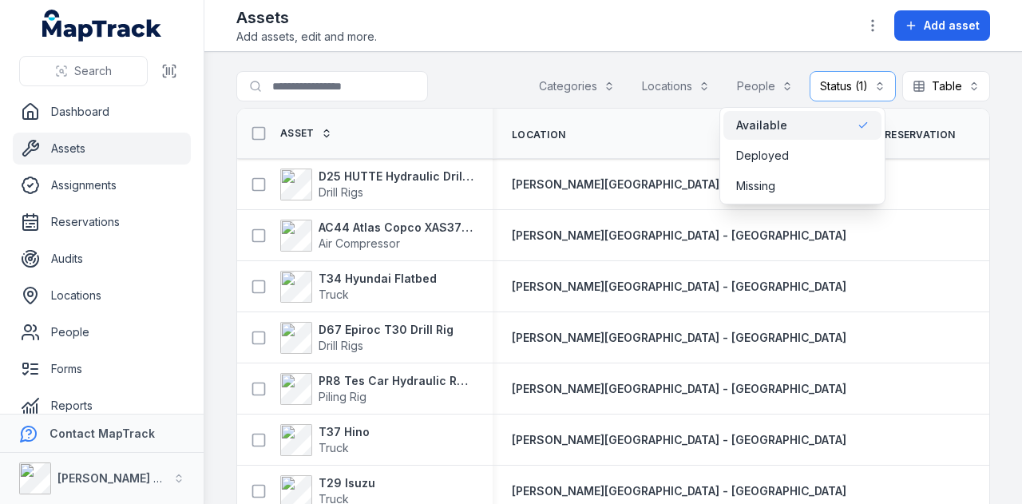
click at [508, 45] on div "Toggle Navigation Assets Add assets, edit and more. Add asset Search for assets…" at bounding box center [612, 252] width 817 height 504
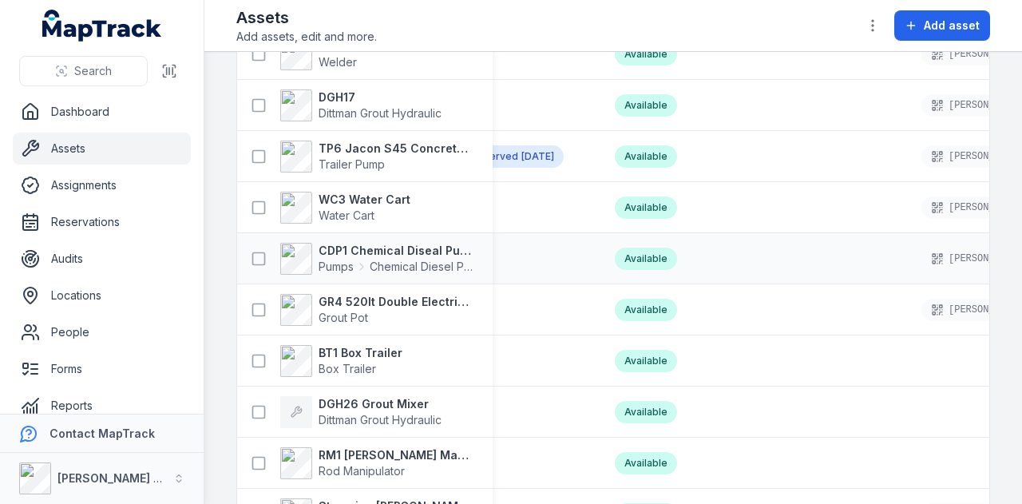
scroll to position [2887, 0]
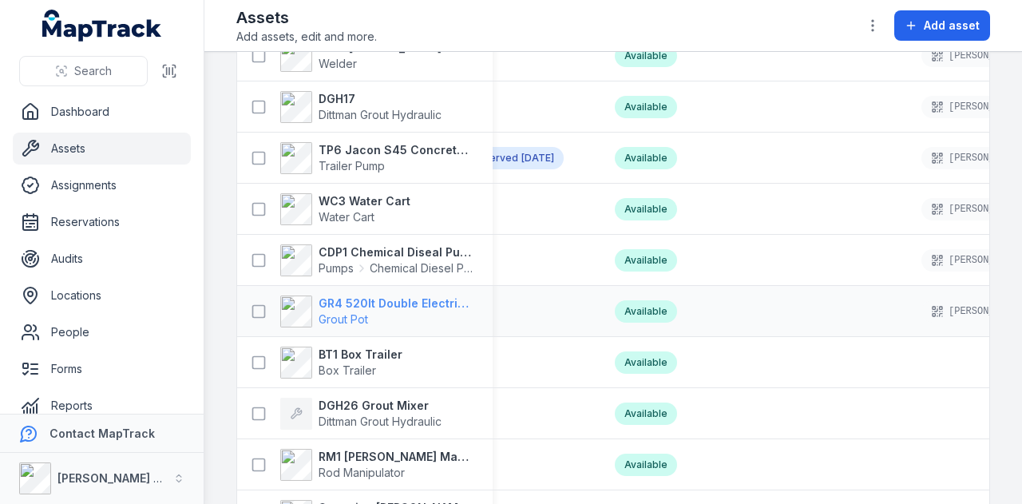
click at [385, 295] on strong "GR4 520lt Double Electric Twin Pot" at bounding box center [395, 303] width 155 height 16
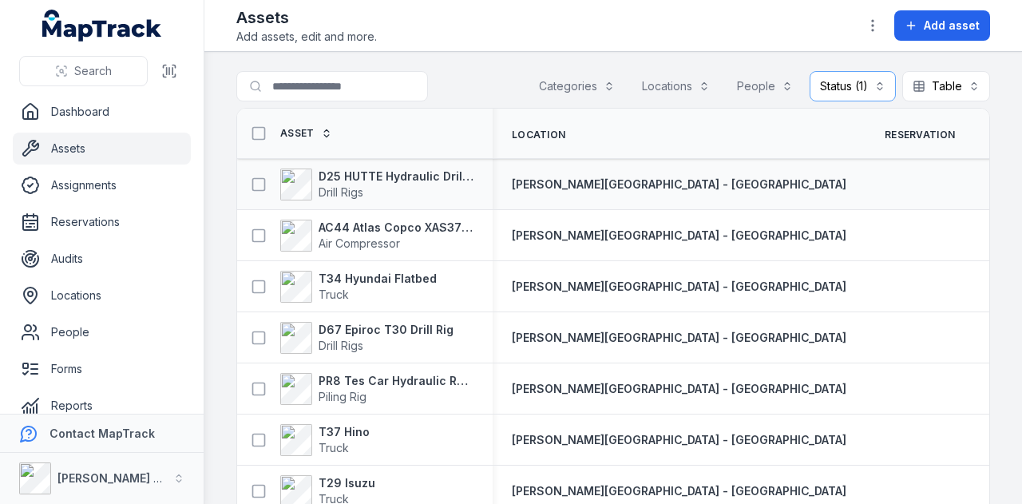
click at [366, 164] on div "D25 HUTTE Hydraulic Drill Rig Drill Rigs" at bounding box center [364, 184] width 255 height 45
click at [366, 169] on strong "D25 HUTTE Hydraulic Drill Rig" at bounding box center [395, 176] width 155 height 16
click at [362, 231] on strong "AC44 Atlas Copco XAS375TA" at bounding box center [395, 227] width 155 height 16
click at [376, 278] on strong "T34 Hyundai Flatbed" at bounding box center [377, 279] width 118 height 16
click at [364, 326] on strong "D67 Epiroc T30 Drill Rig" at bounding box center [385, 330] width 135 height 16
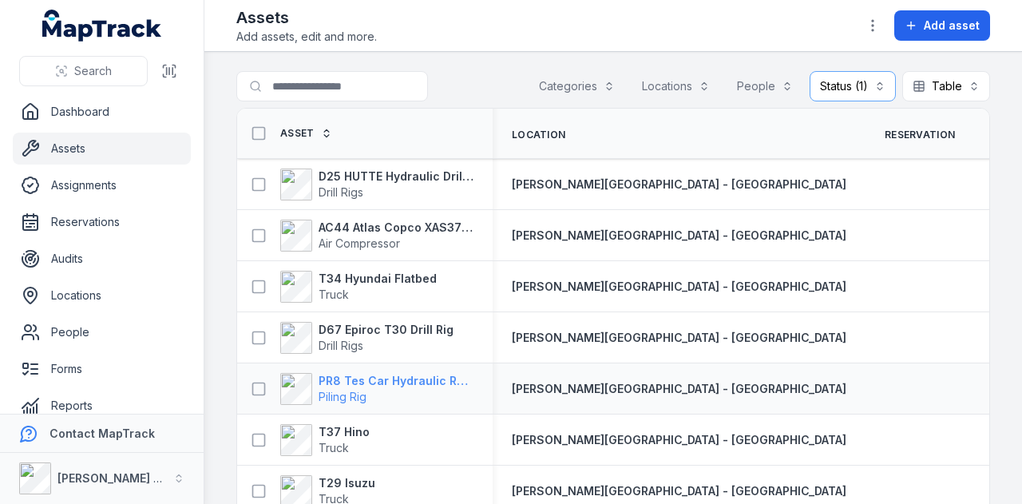
click at [384, 374] on strong "PR8 Tes Car Hydraulic Rotary Rig" at bounding box center [395, 381] width 155 height 16
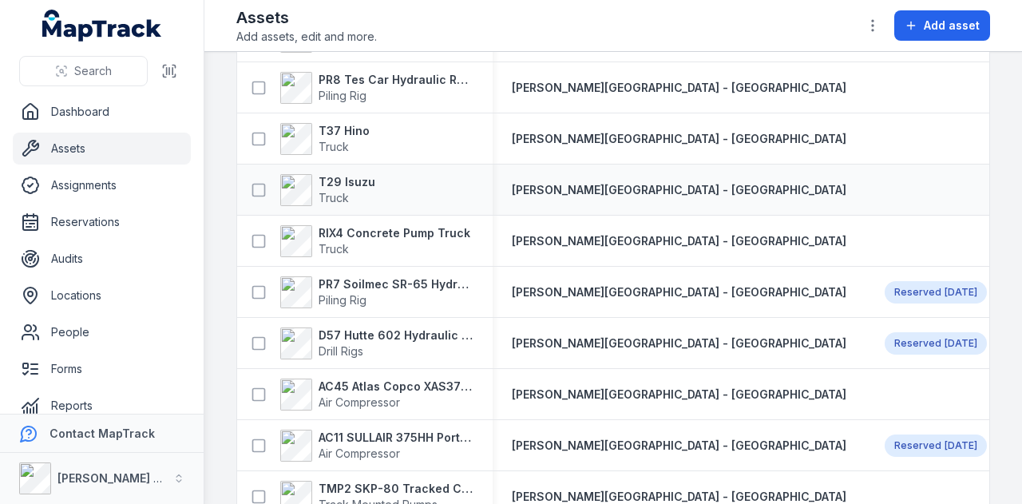
scroll to position [317, 0]
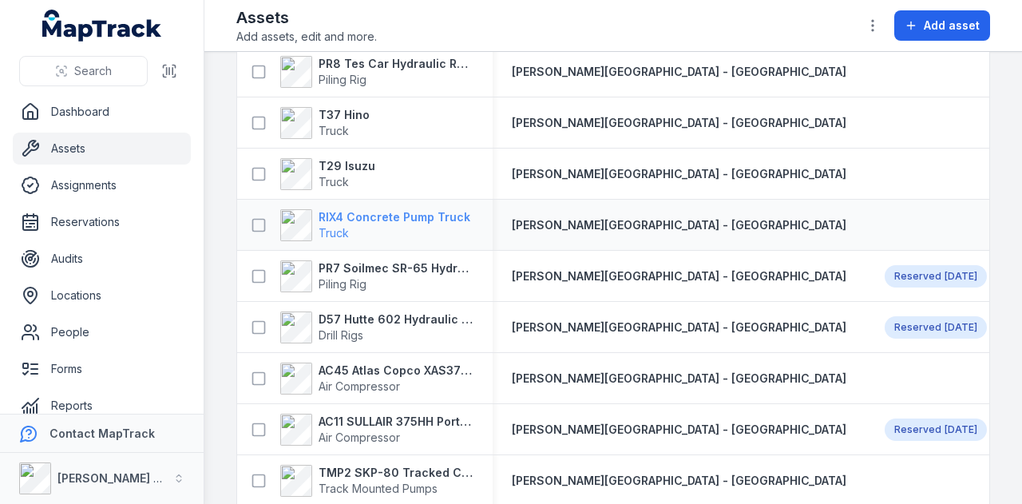
click at [411, 215] on strong "RIX4 Concrete Pump Truck" at bounding box center [394, 217] width 152 height 16
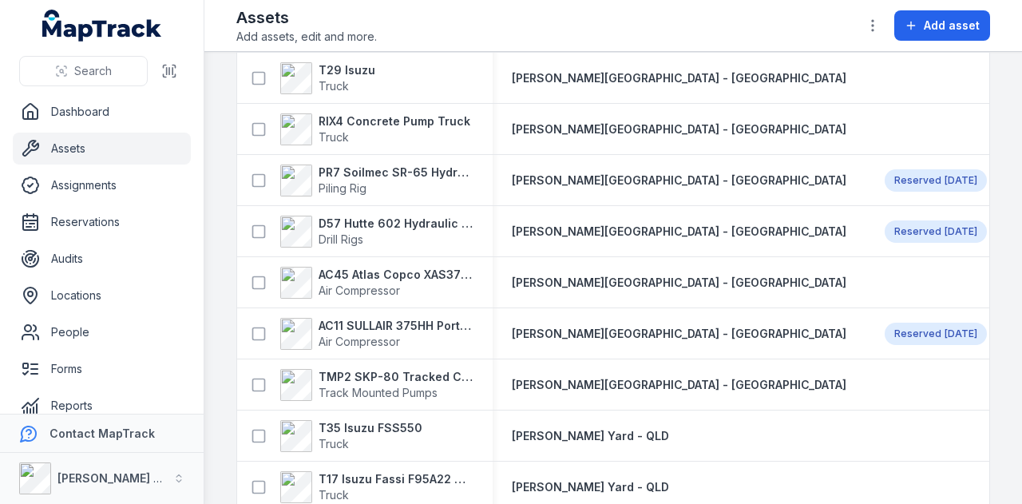
scroll to position [423, 0]
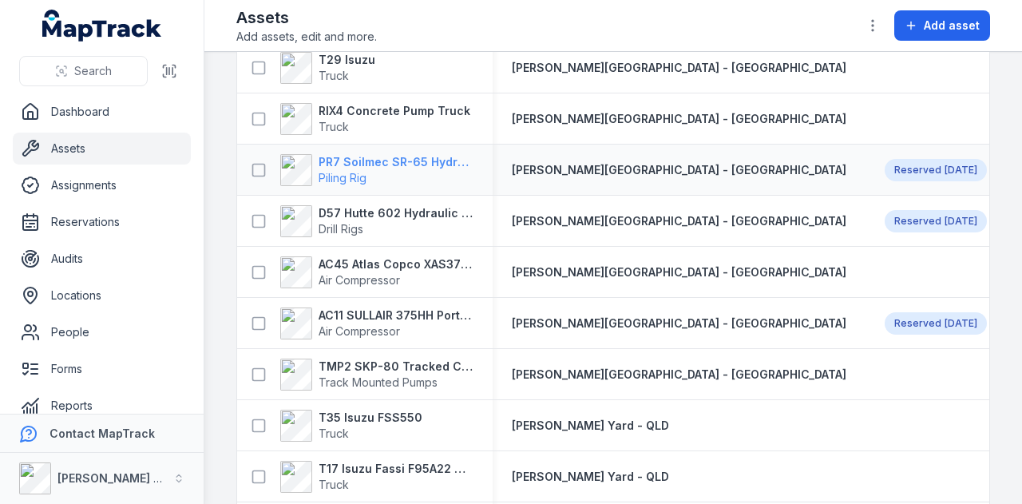
click at [403, 156] on strong "PR7 Soilmec SR-65 Hydraulic Rotary Rig" at bounding box center [395, 162] width 155 height 16
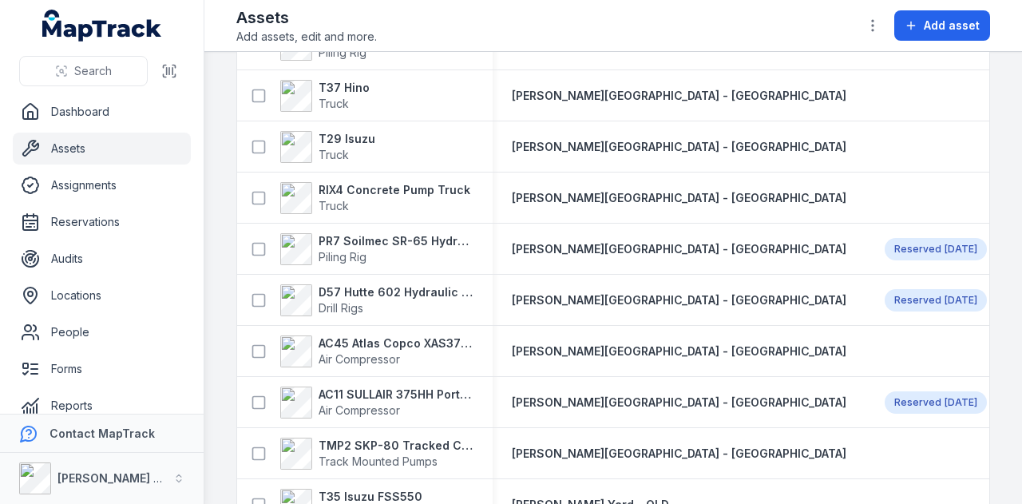
scroll to position [388, 0]
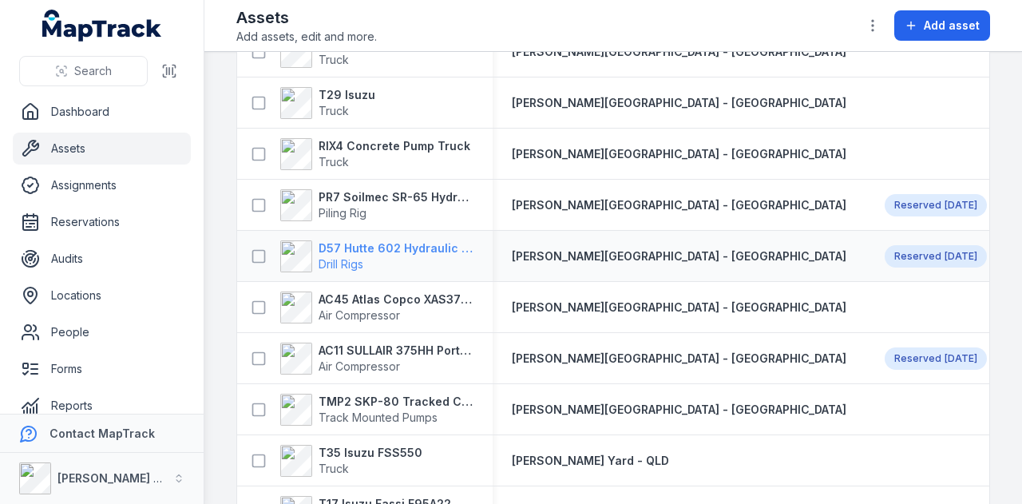
click at [374, 249] on strong "D57 Hutte 602 Hydraulic Crawler Drill" at bounding box center [395, 248] width 155 height 16
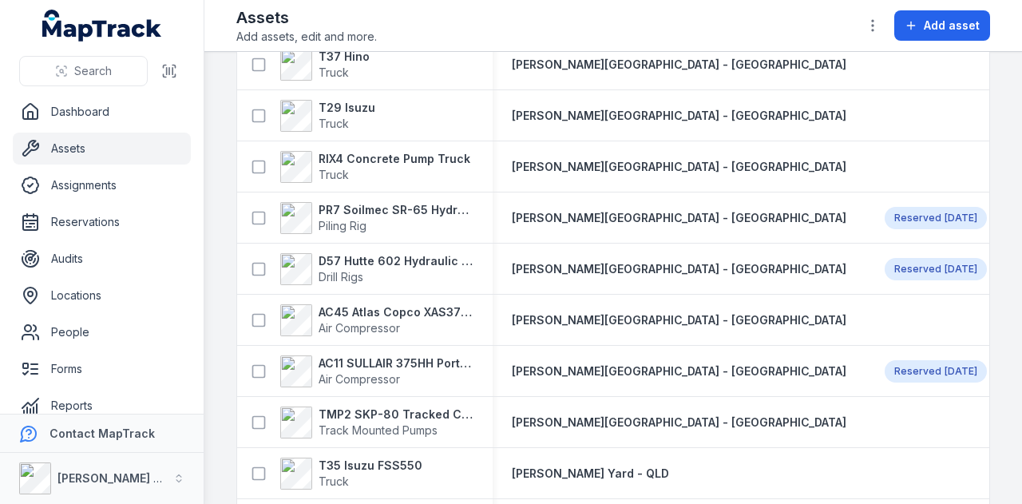
scroll to position [379, 0]
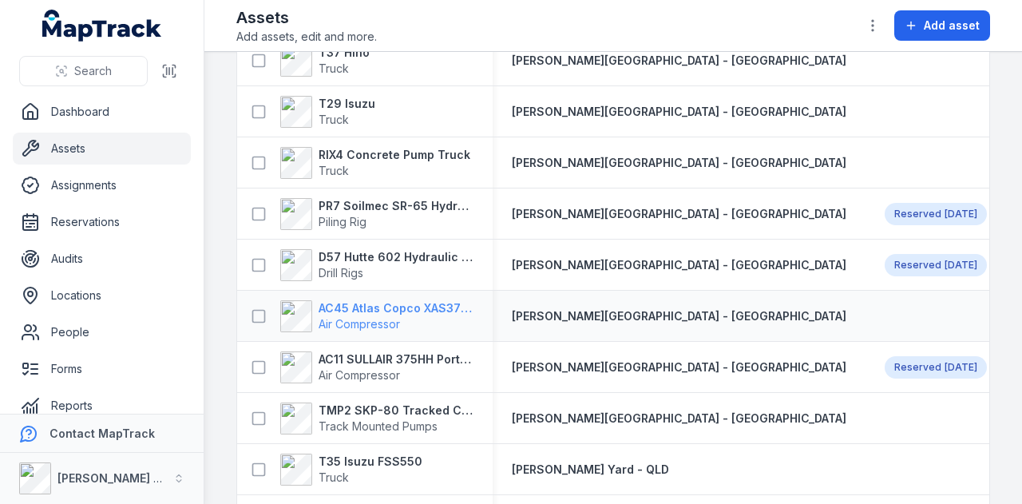
click at [388, 307] on strong "AC45 Atlas Copco XAS375TA" at bounding box center [395, 308] width 155 height 16
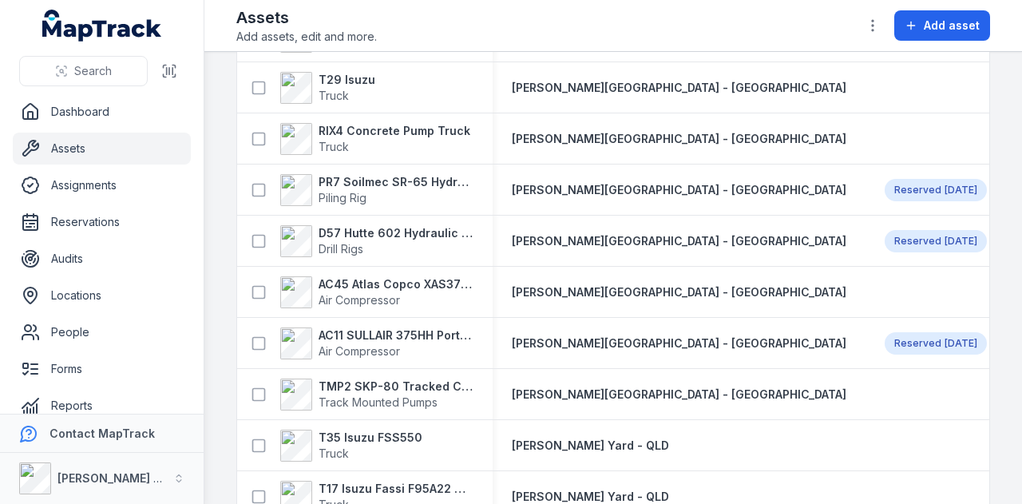
scroll to position [419, 0]
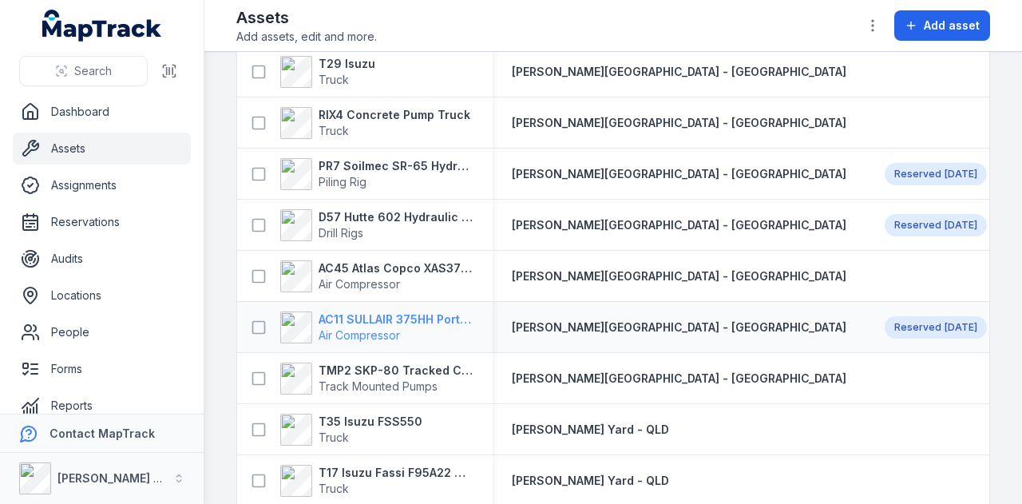
click at [413, 314] on strong "AC11 SULLAIR 375HH Portable Compressor" at bounding box center [395, 319] width 155 height 16
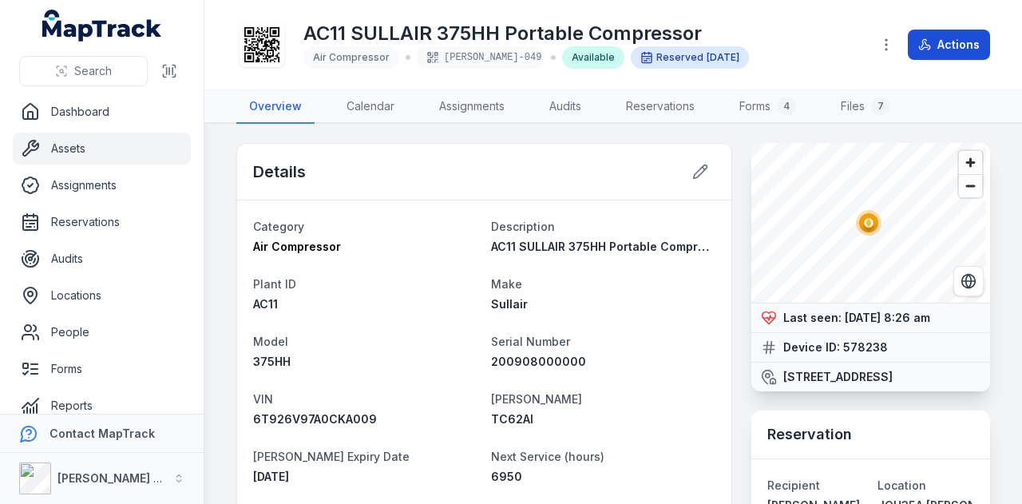
click at [952, 37] on button "Actions" at bounding box center [948, 45] width 82 height 30
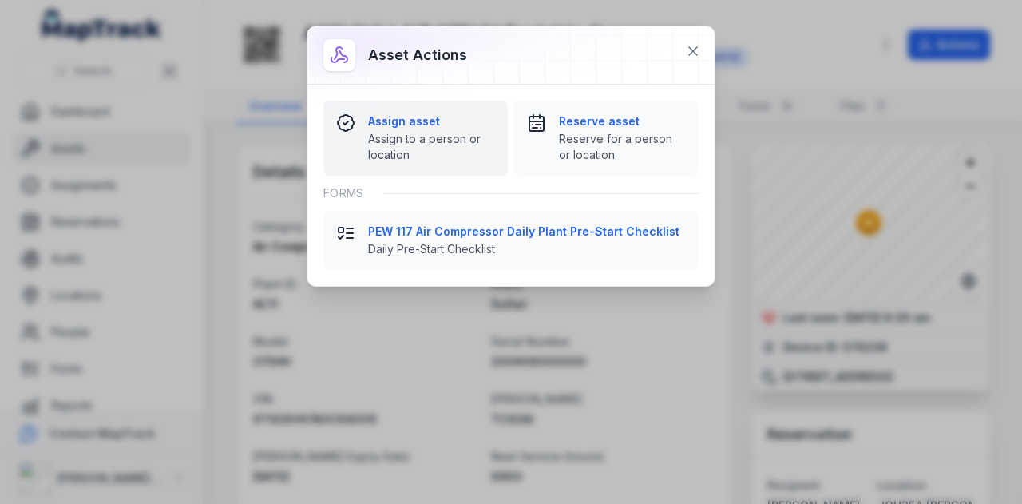
click at [433, 116] on strong "Assign asset" at bounding box center [431, 121] width 127 height 16
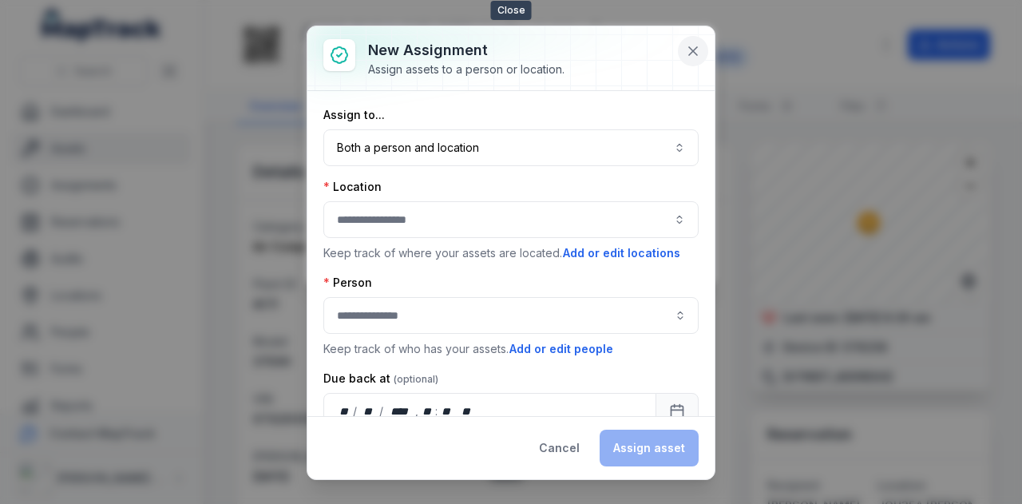
click at [694, 45] on icon at bounding box center [693, 51] width 16 height 16
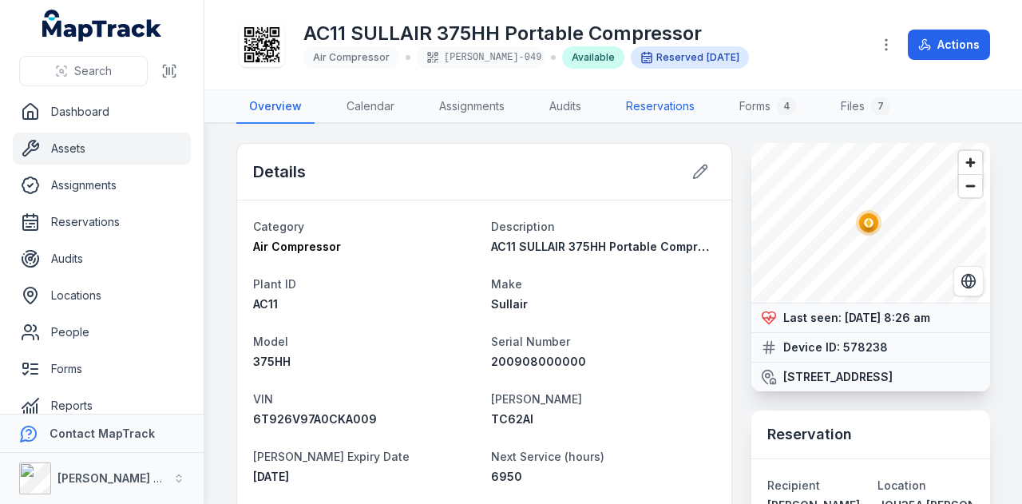
click at [653, 106] on link "Reservations" at bounding box center [660, 107] width 94 height 34
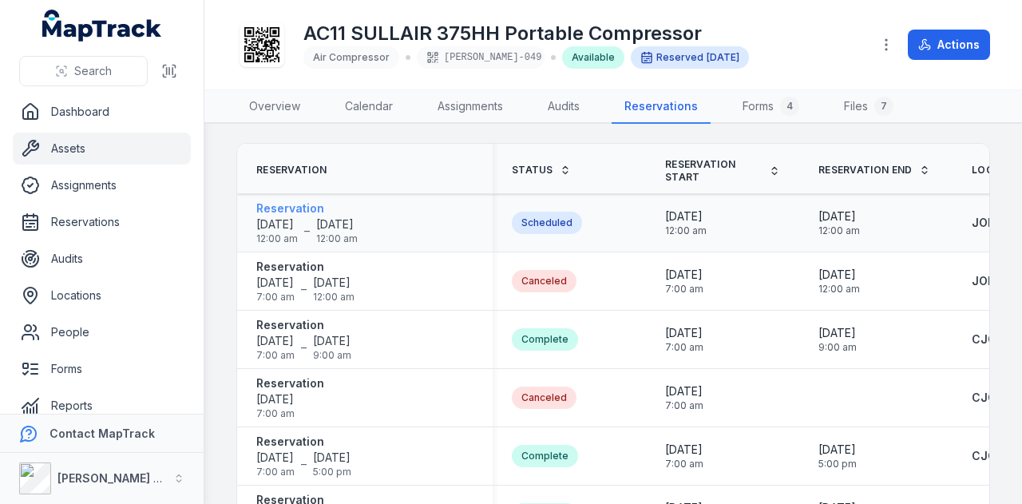
click at [299, 207] on strong "Reservation" at bounding box center [306, 208] width 101 height 16
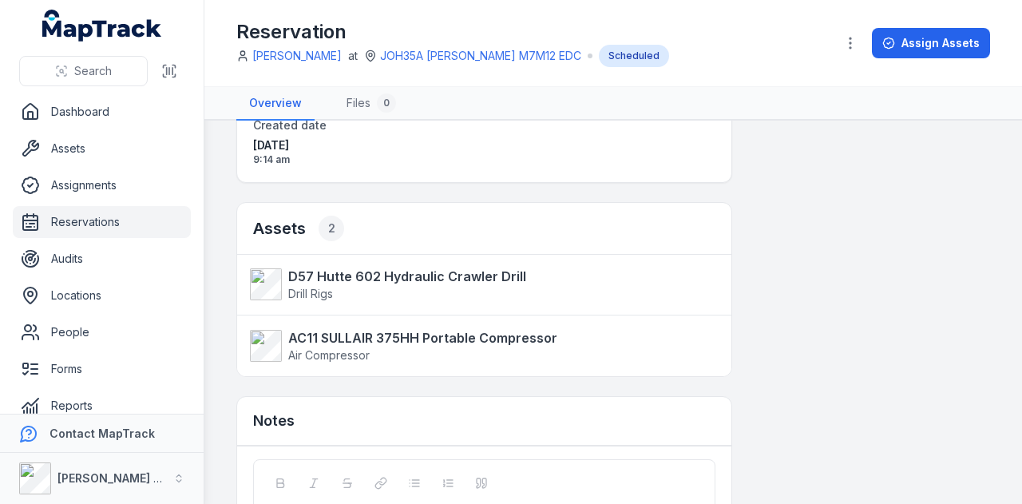
scroll to position [221, 0]
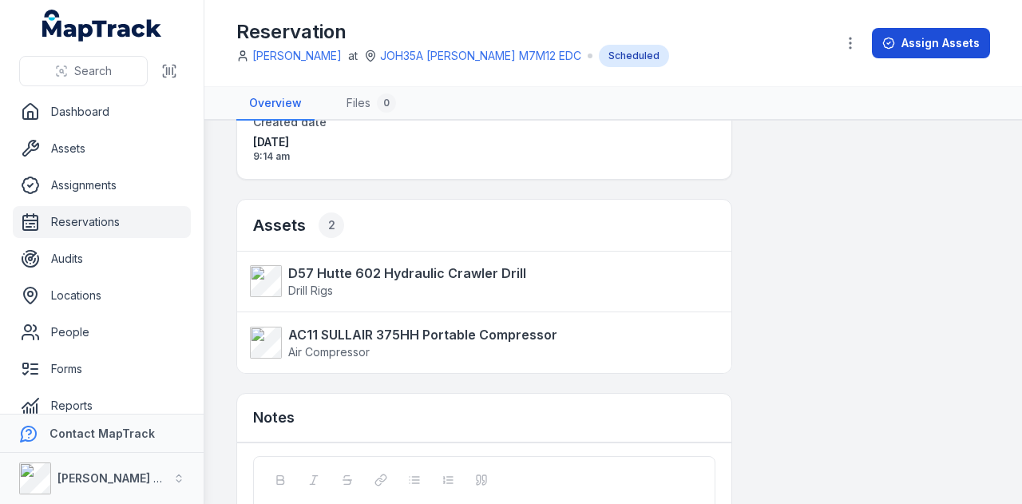
click at [951, 44] on button "Assign Assets" at bounding box center [931, 43] width 118 height 30
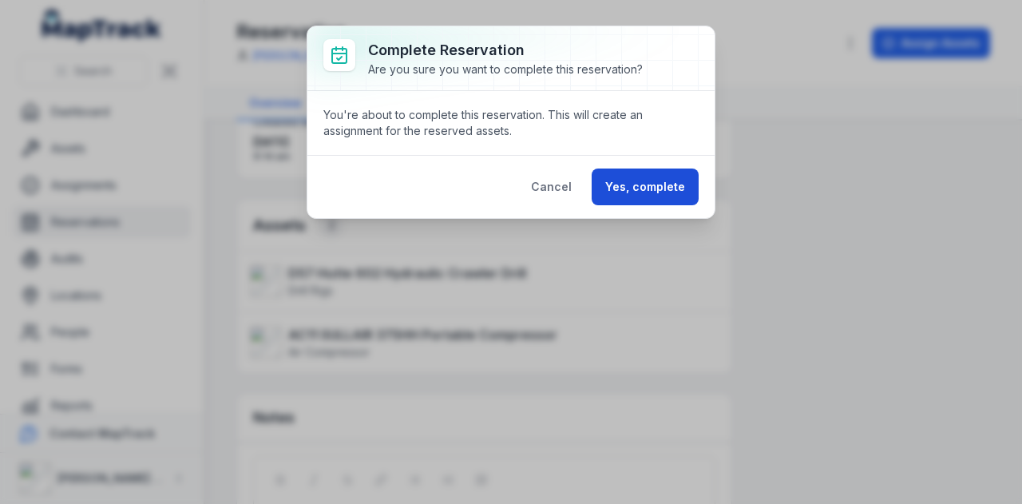
click at [608, 188] on button "Yes, complete" at bounding box center [644, 186] width 107 height 37
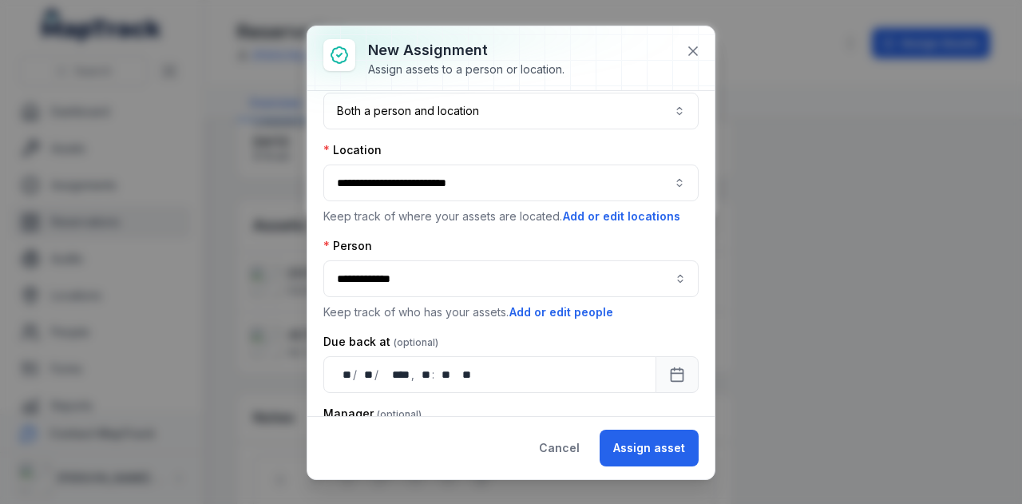
scroll to position [128, 0]
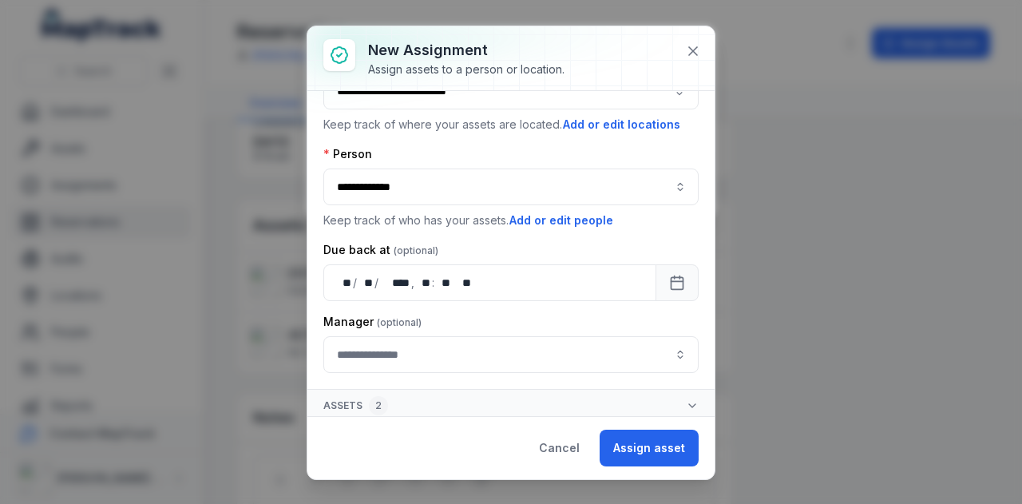
click at [686, 403] on icon "button" at bounding box center [692, 405] width 13 height 13
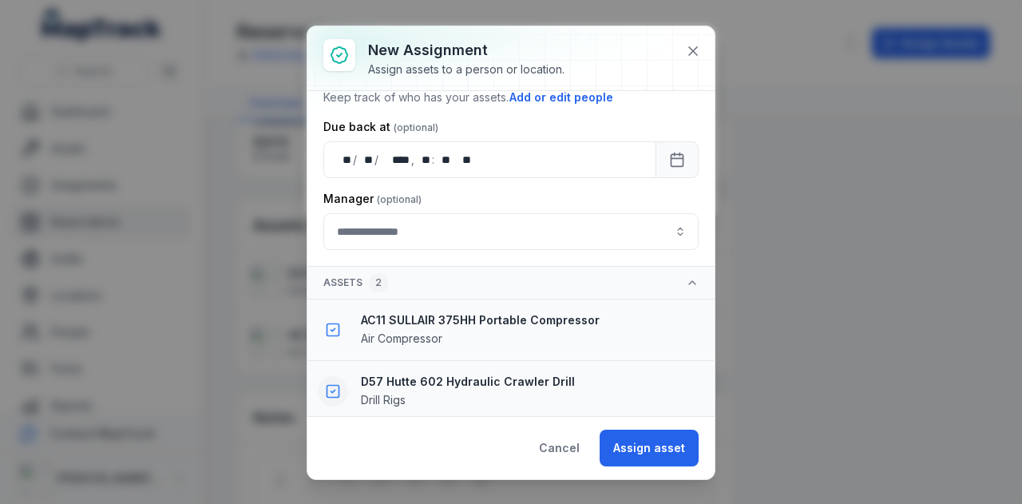
click at [335, 389] on icon "button" at bounding box center [333, 391] width 16 height 16
click at [648, 445] on button "Assign asset" at bounding box center [648, 447] width 99 height 37
